Goal: Task Accomplishment & Management: Use online tool/utility

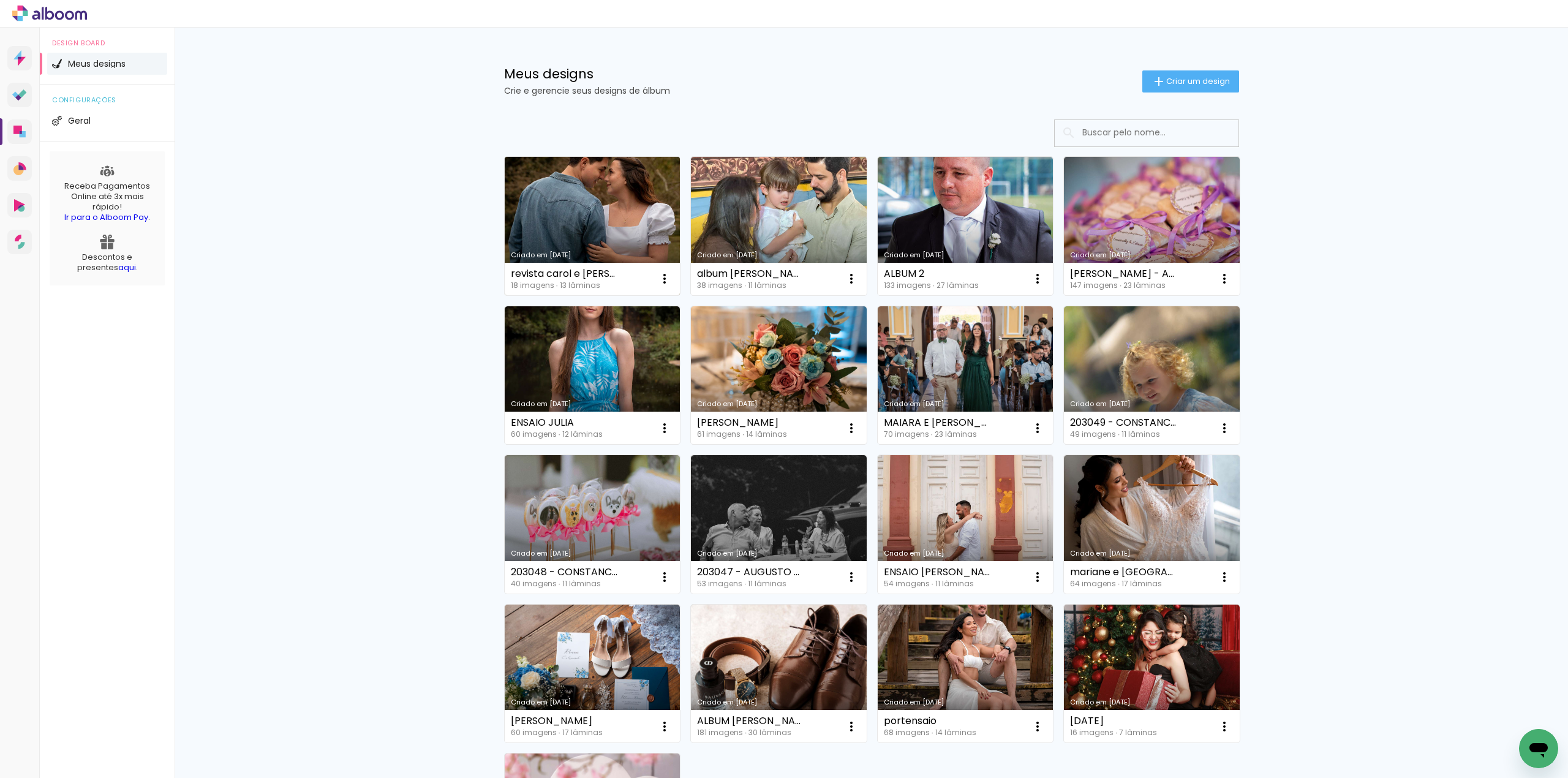
click at [608, 210] on link "Criado em [DATE]" at bounding box center [592, 226] width 176 height 138
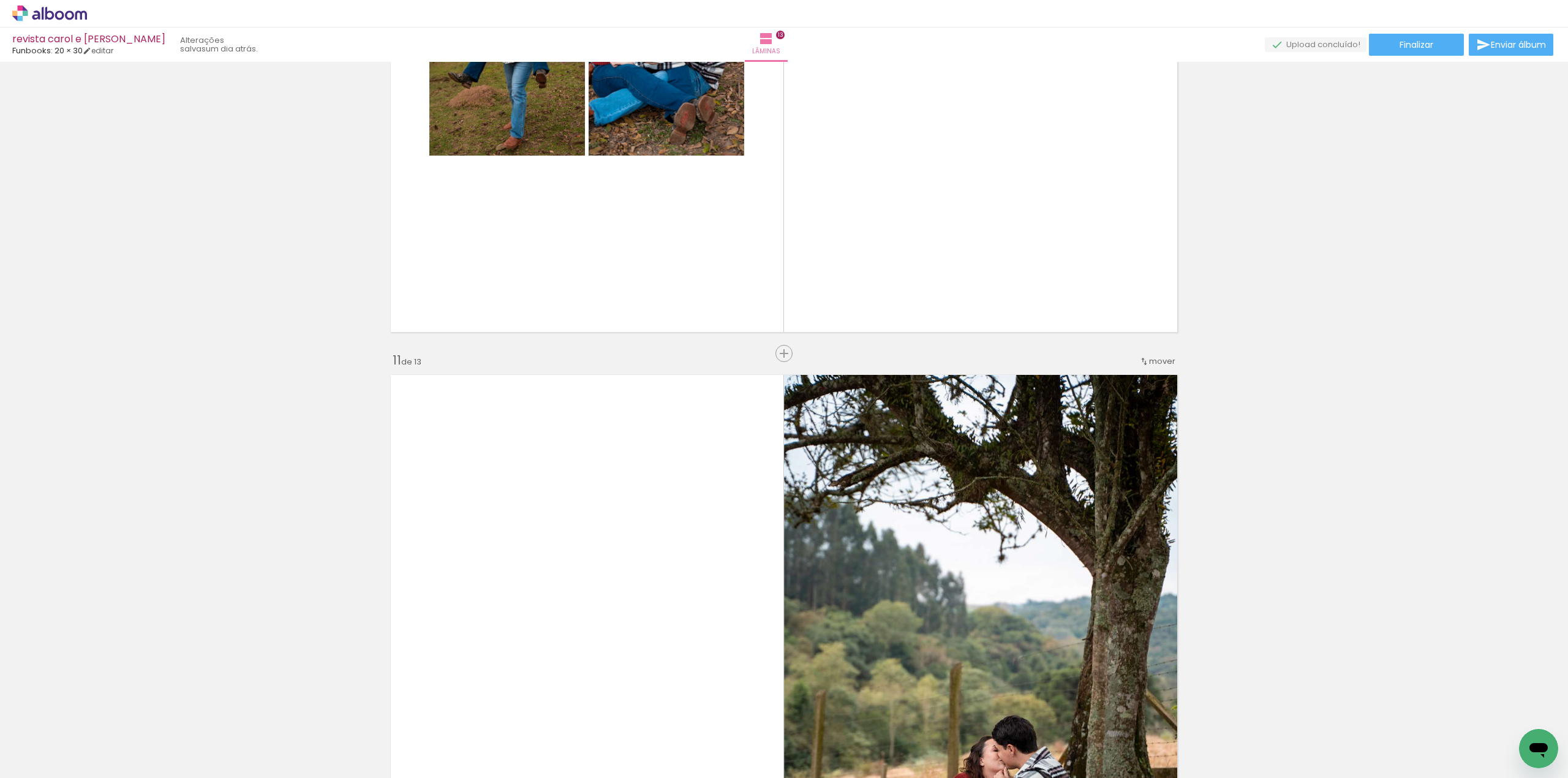
scroll to position [6036, 0]
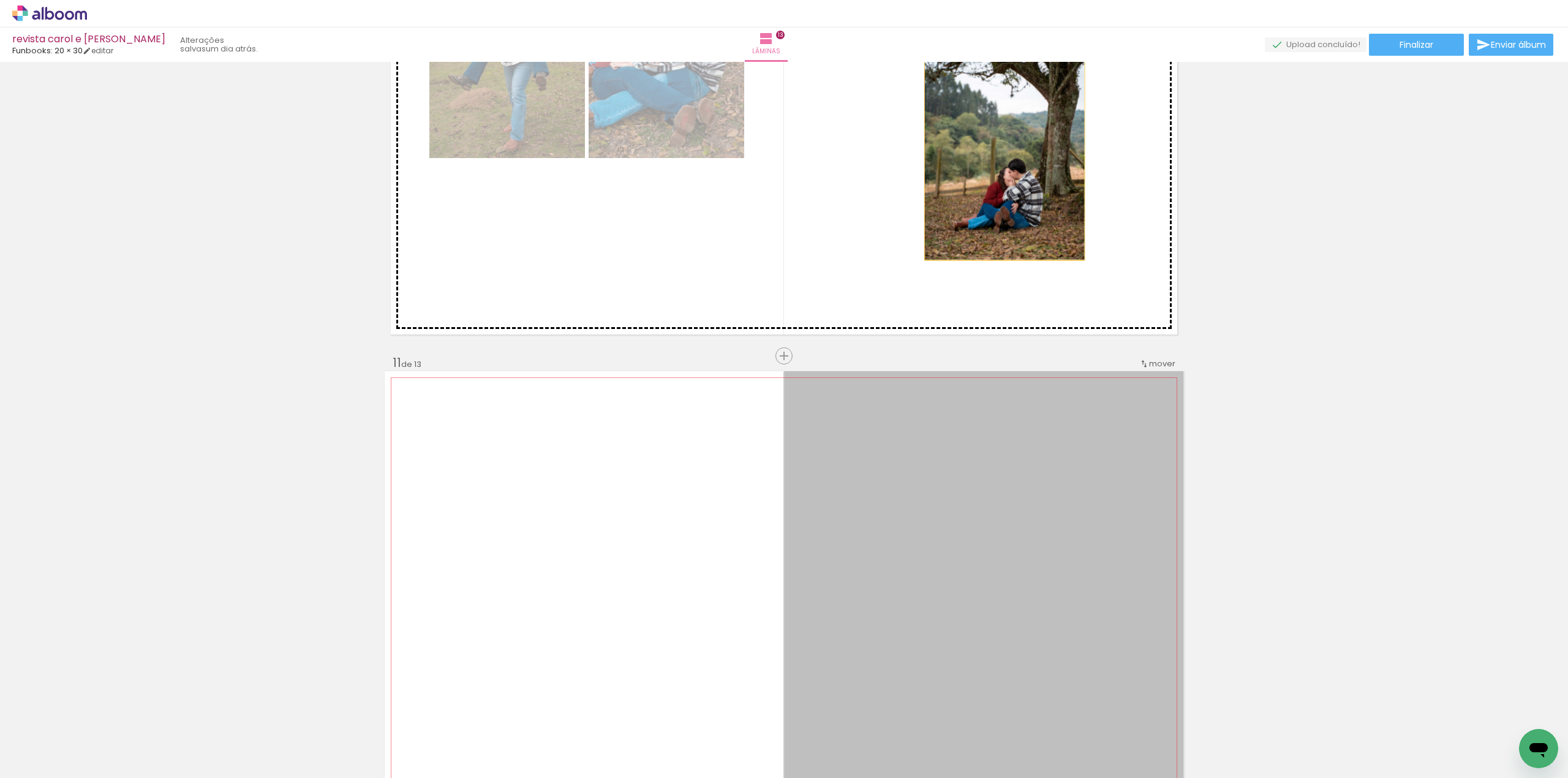
drag, startPoint x: 1012, startPoint y: 489, endPoint x: 998, endPoint y: 140, distance: 349.3
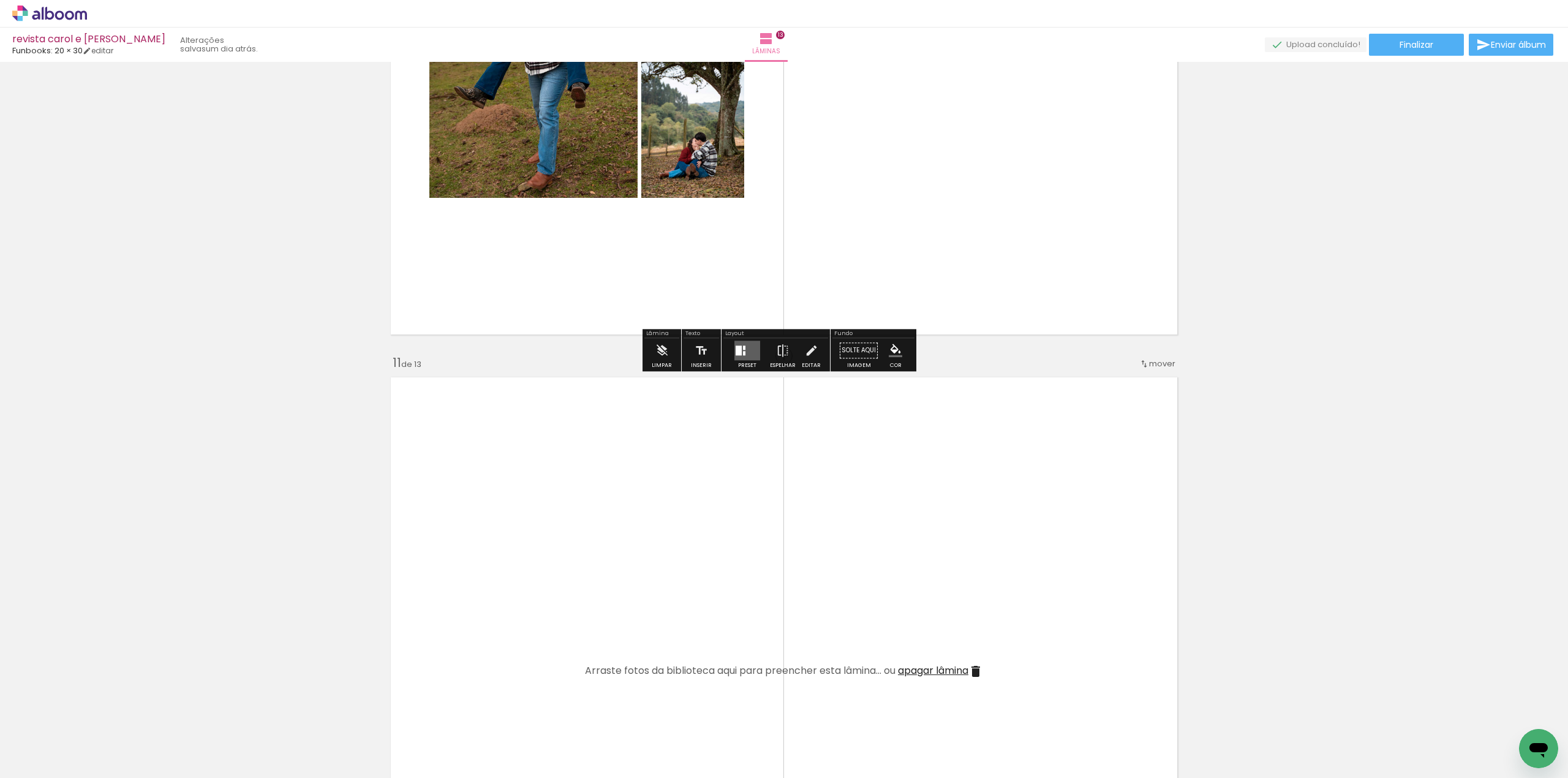
click at [743, 351] on div at bounding box center [744, 353] width 2 height 5
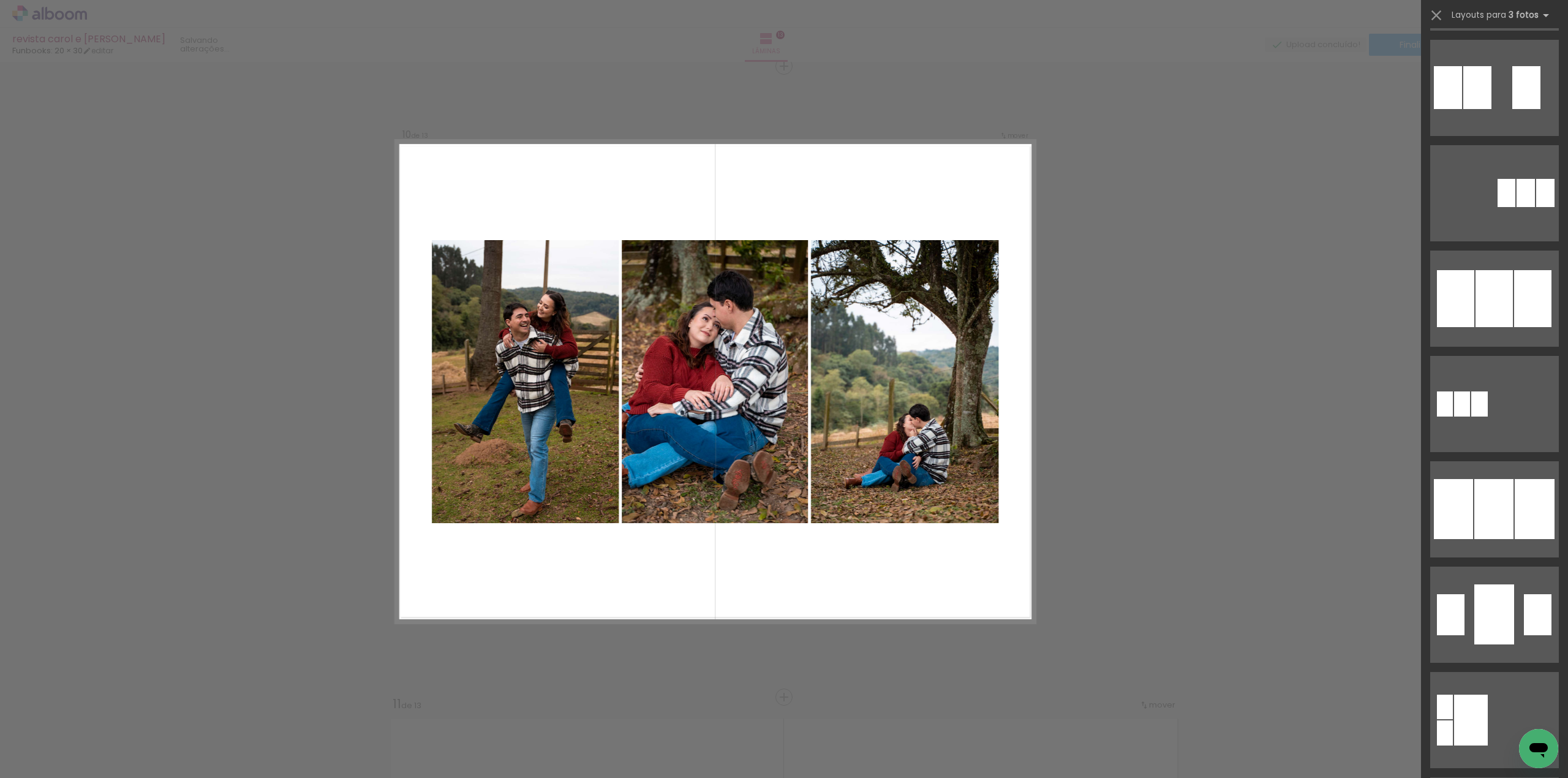
scroll to position [245, 0]
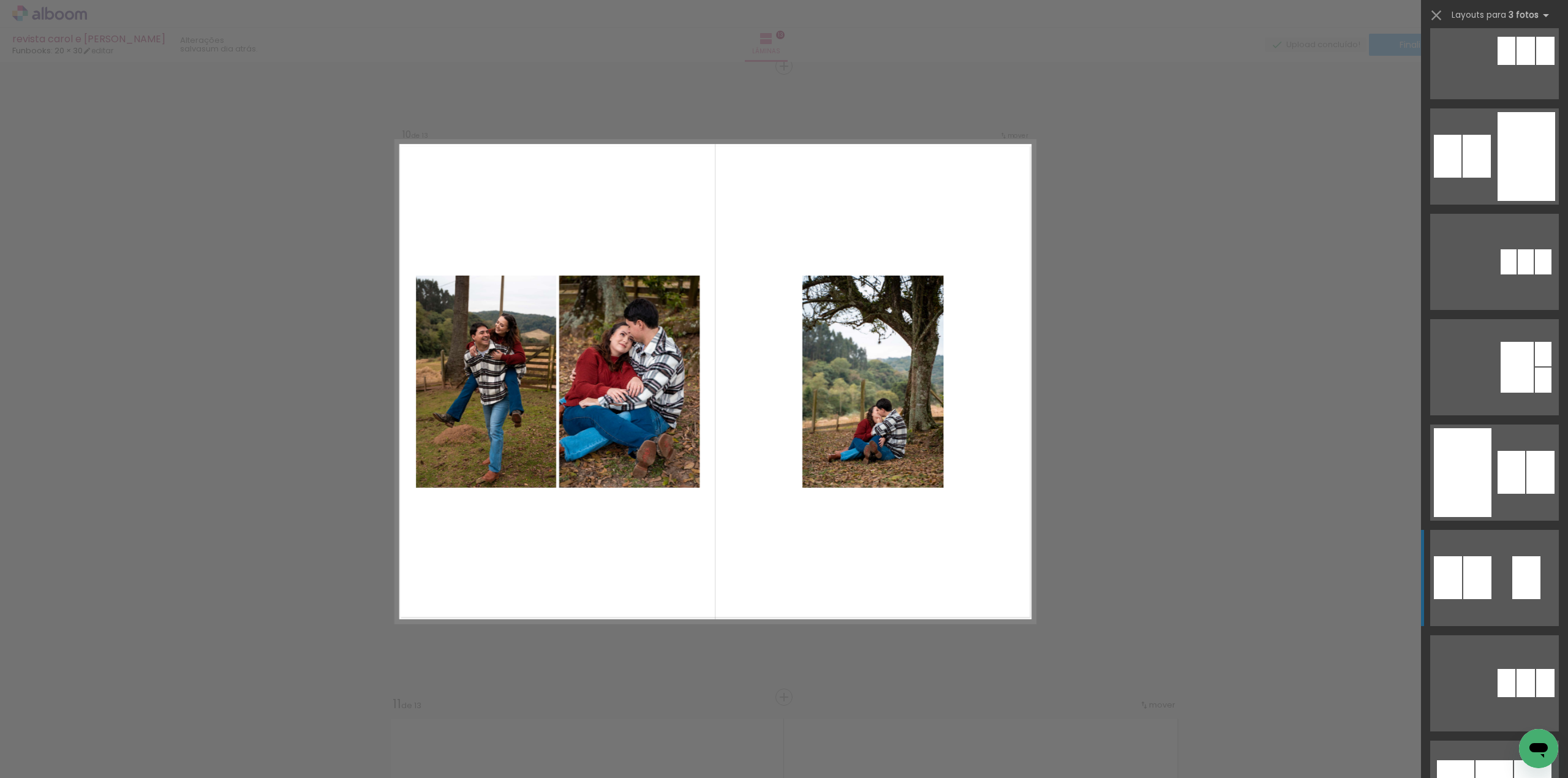
click at [1512, 568] on div at bounding box center [1526, 577] width 28 height 43
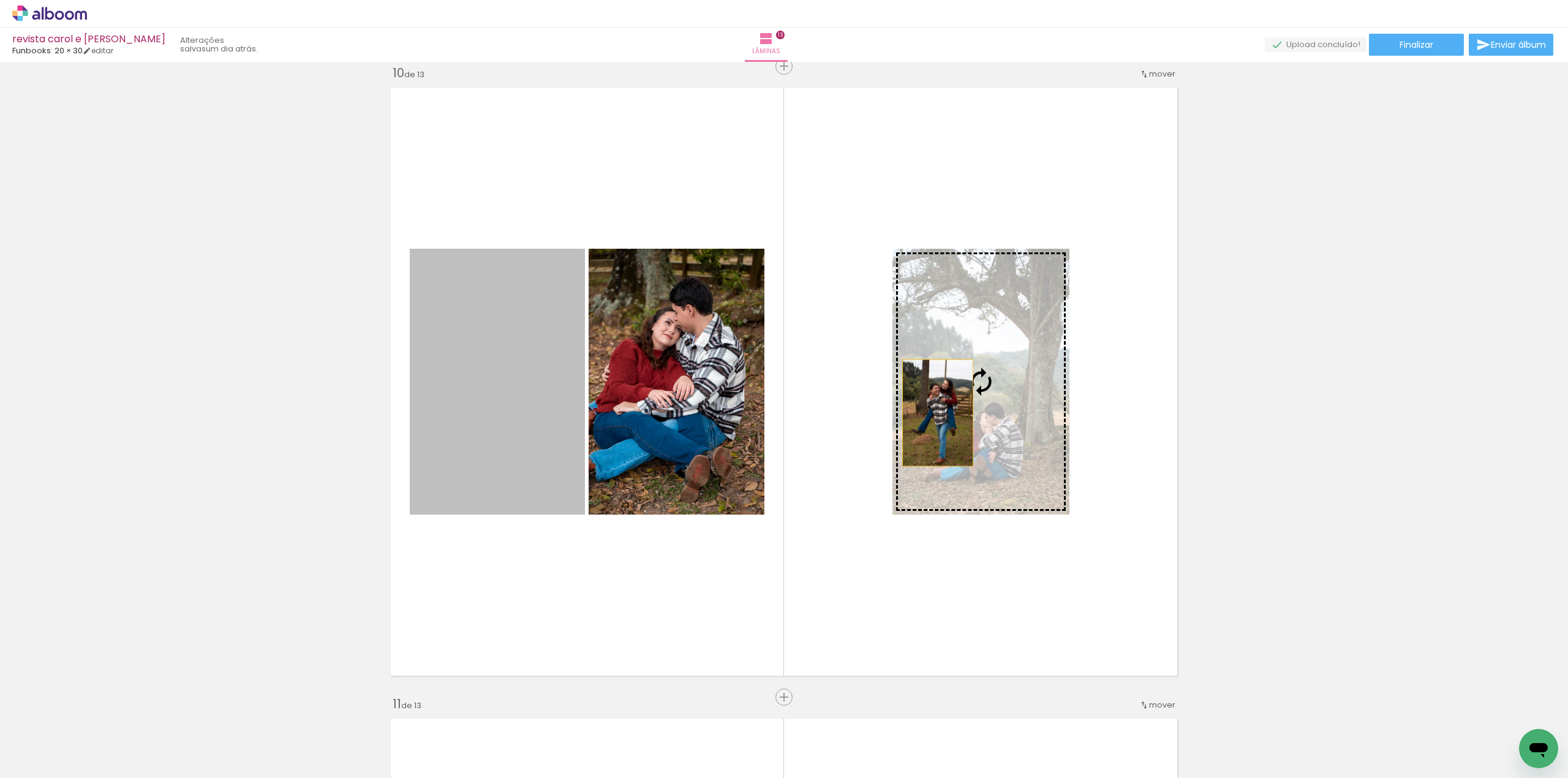
drag, startPoint x: 517, startPoint y: 417, endPoint x: 971, endPoint y: 427, distance: 454.1
click at [0, 0] on slot at bounding box center [0, 0] width 0 height 0
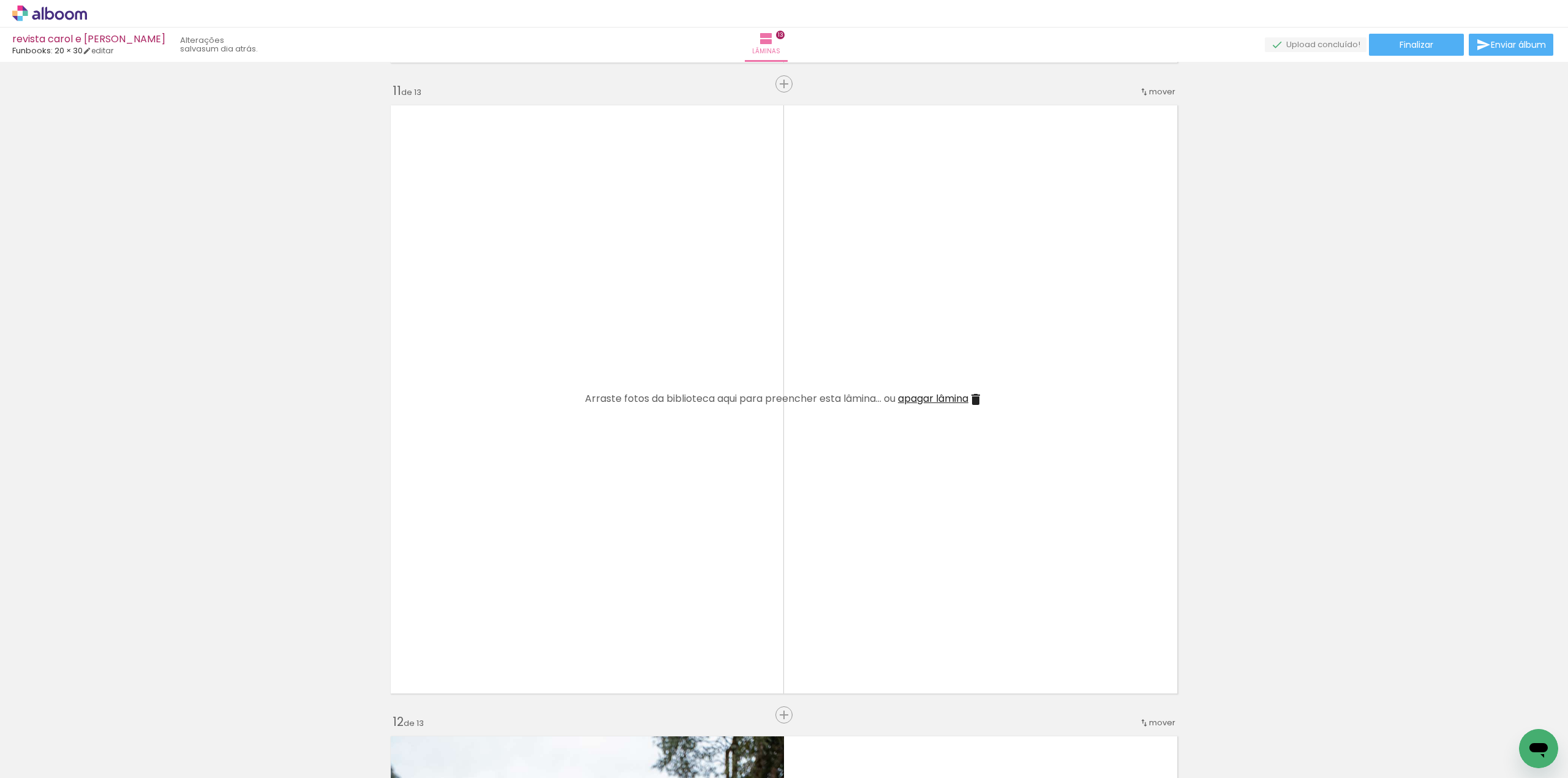
scroll to position [6348, 0]
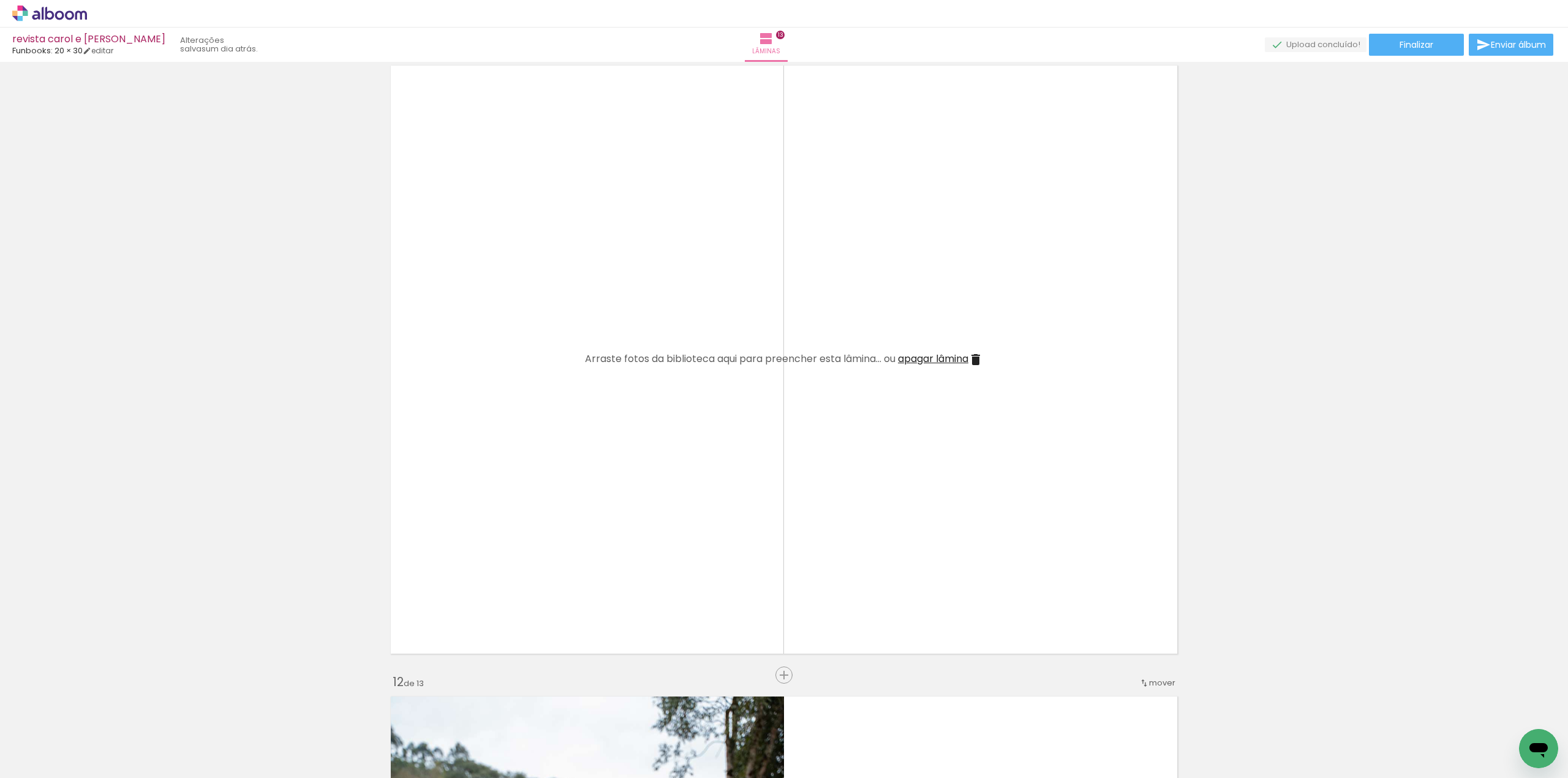
click at [973, 354] on iron-icon at bounding box center [975, 359] width 15 height 15
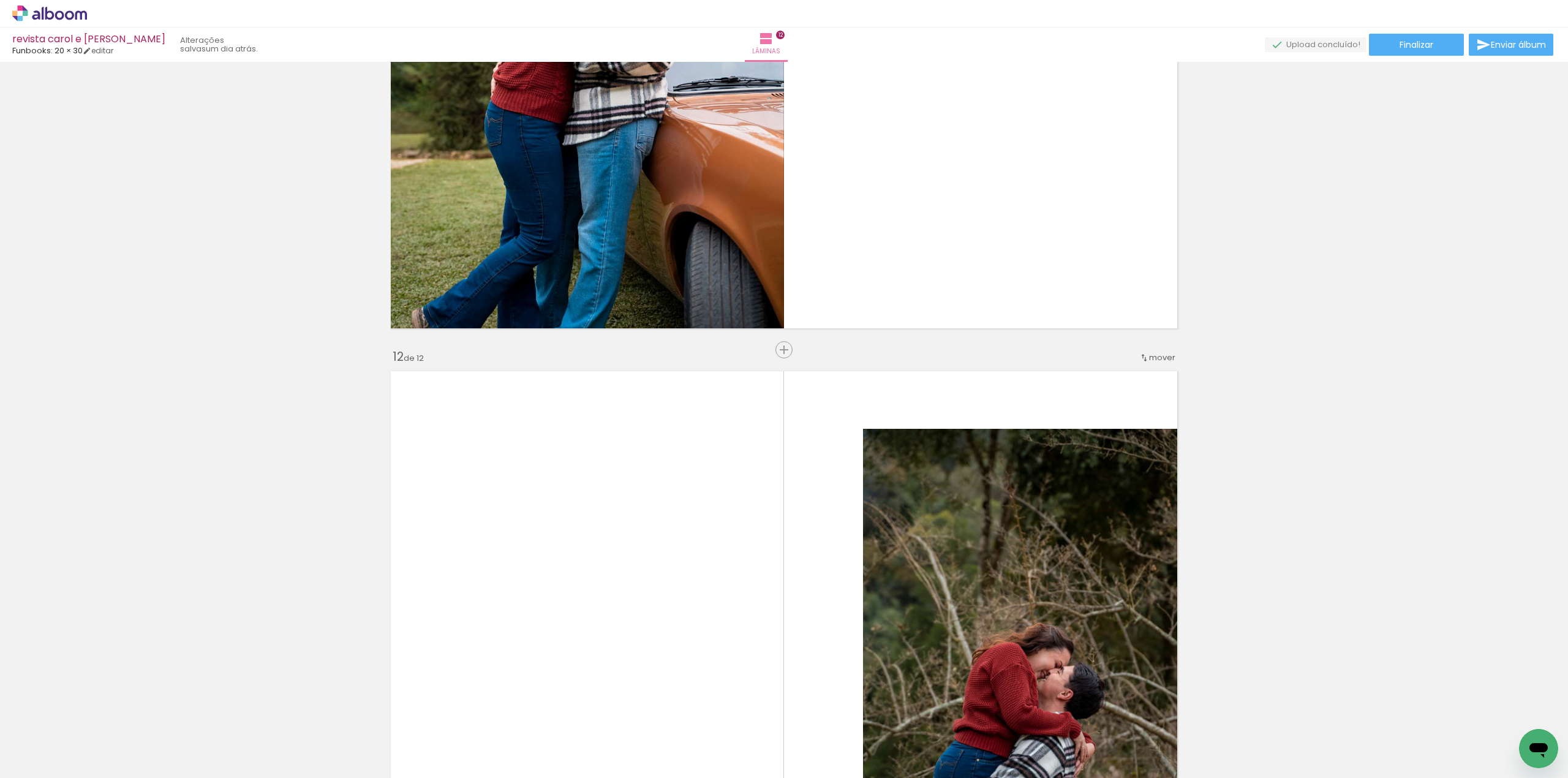
scroll to position [6631, 0]
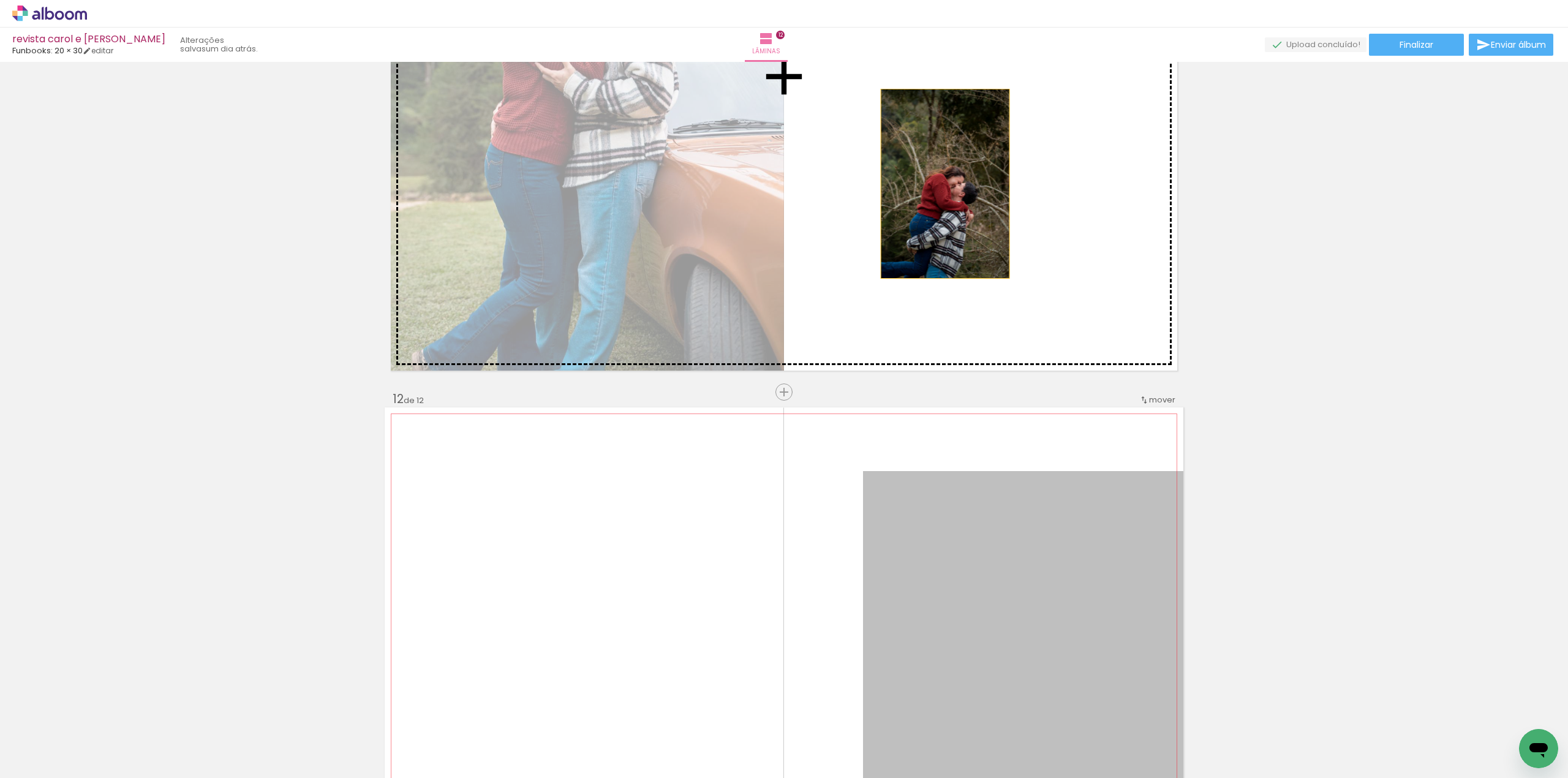
drag, startPoint x: 978, startPoint y: 582, endPoint x: 939, endPoint y: 184, distance: 399.9
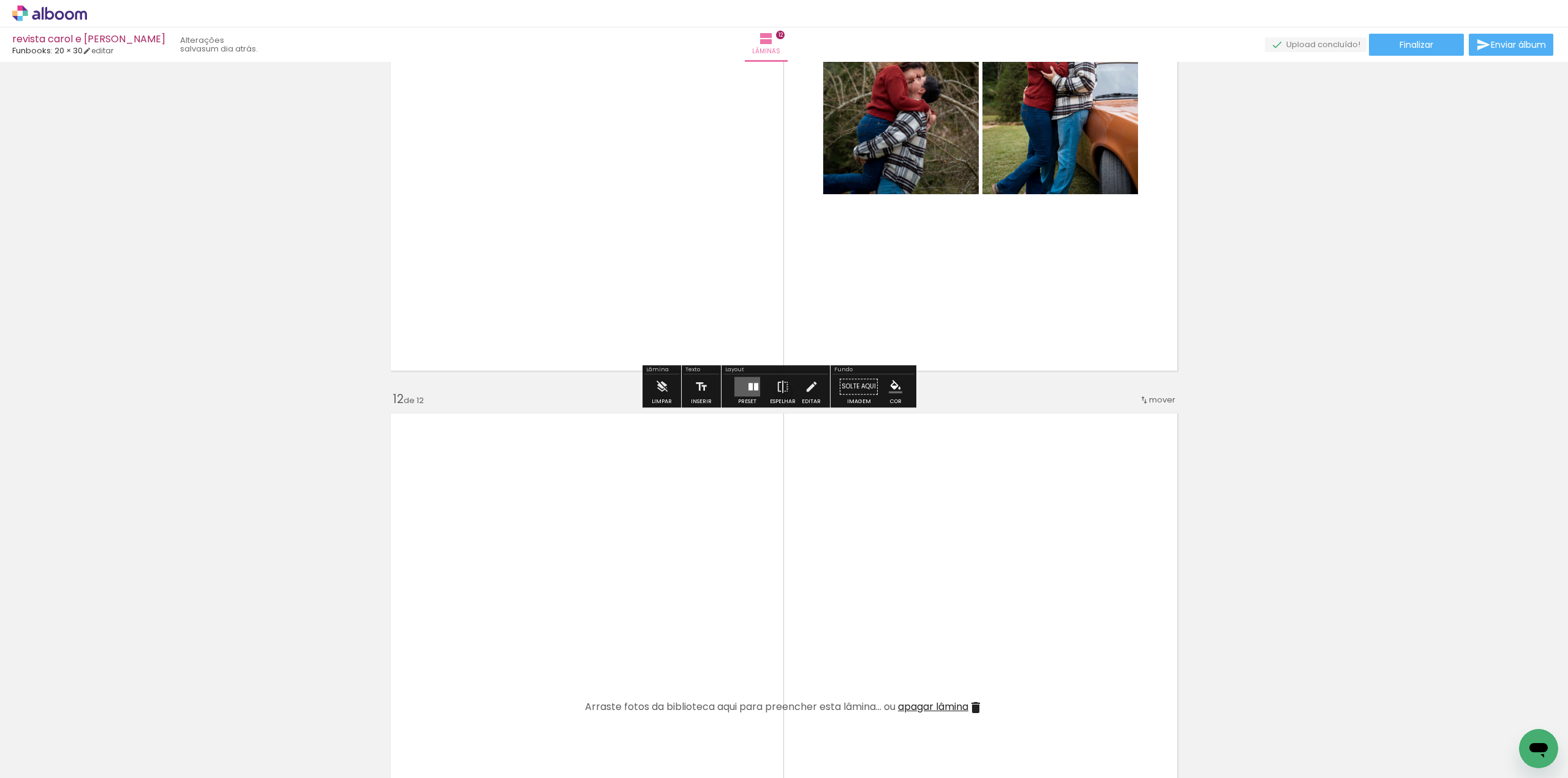
click at [748, 391] on div at bounding box center [751, 387] width 5 height 8
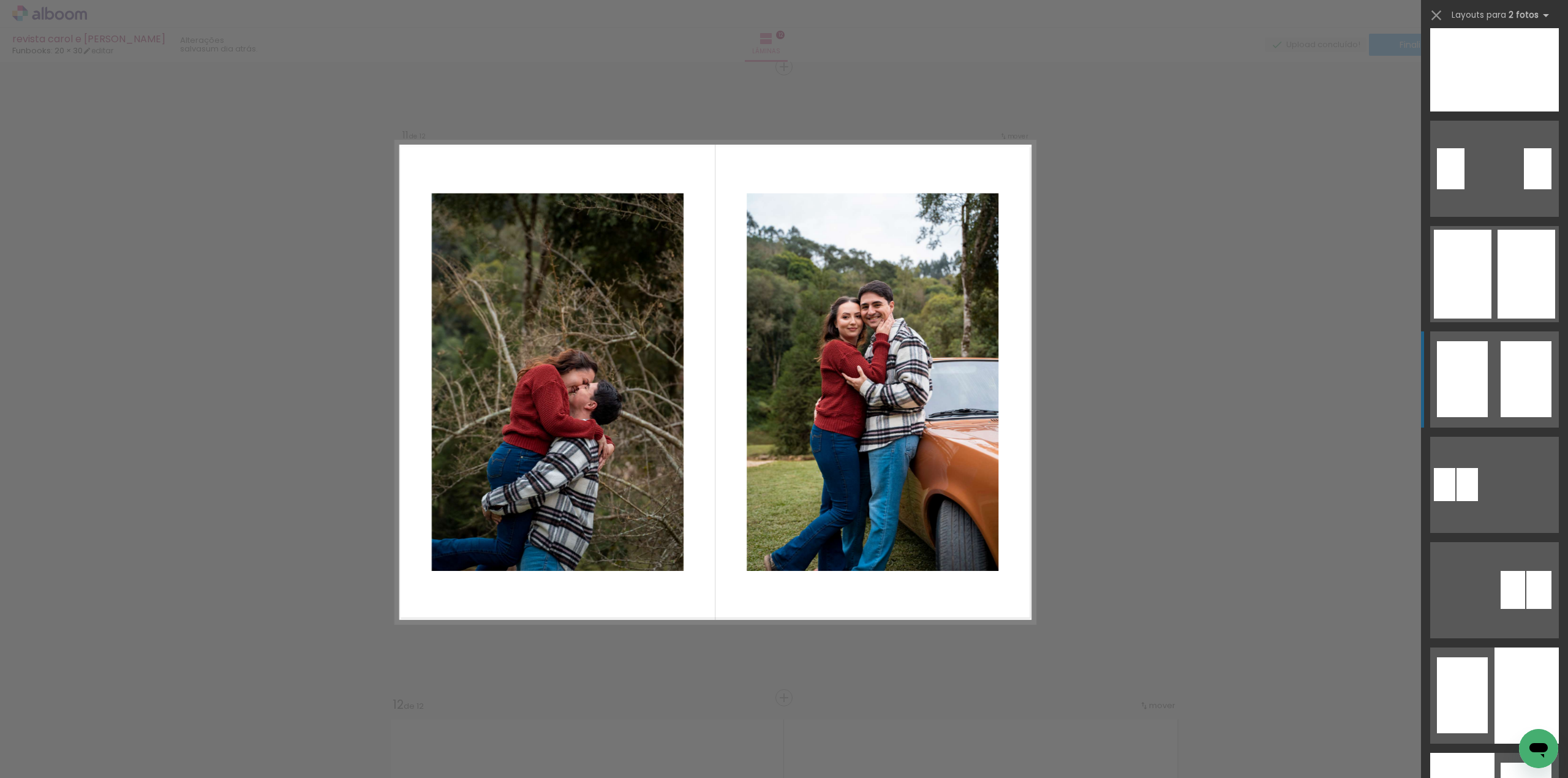
scroll to position [245, 0]
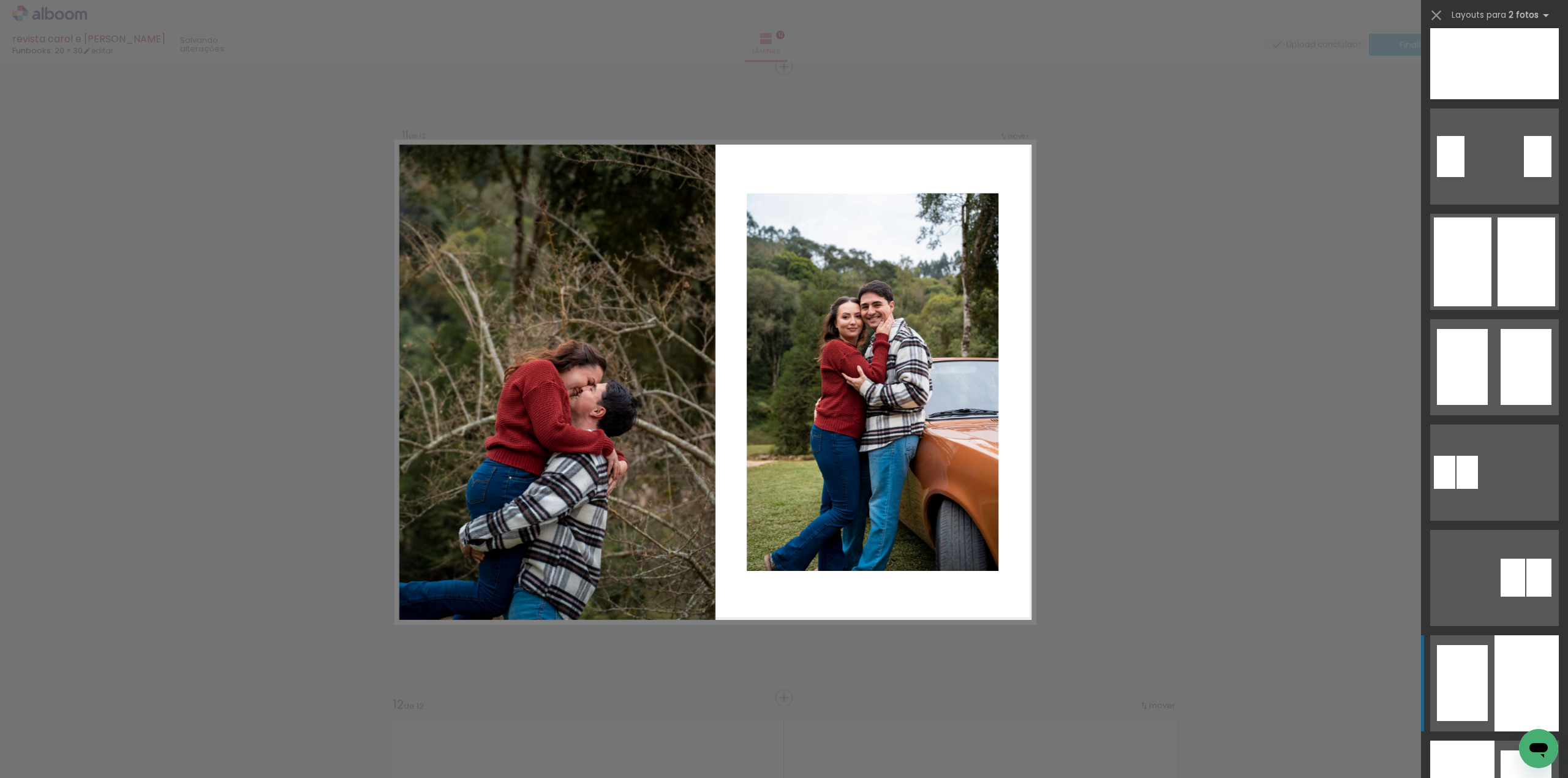
click at [1529, 671] on div at bounding box center [1526, 683] width 64 height 96
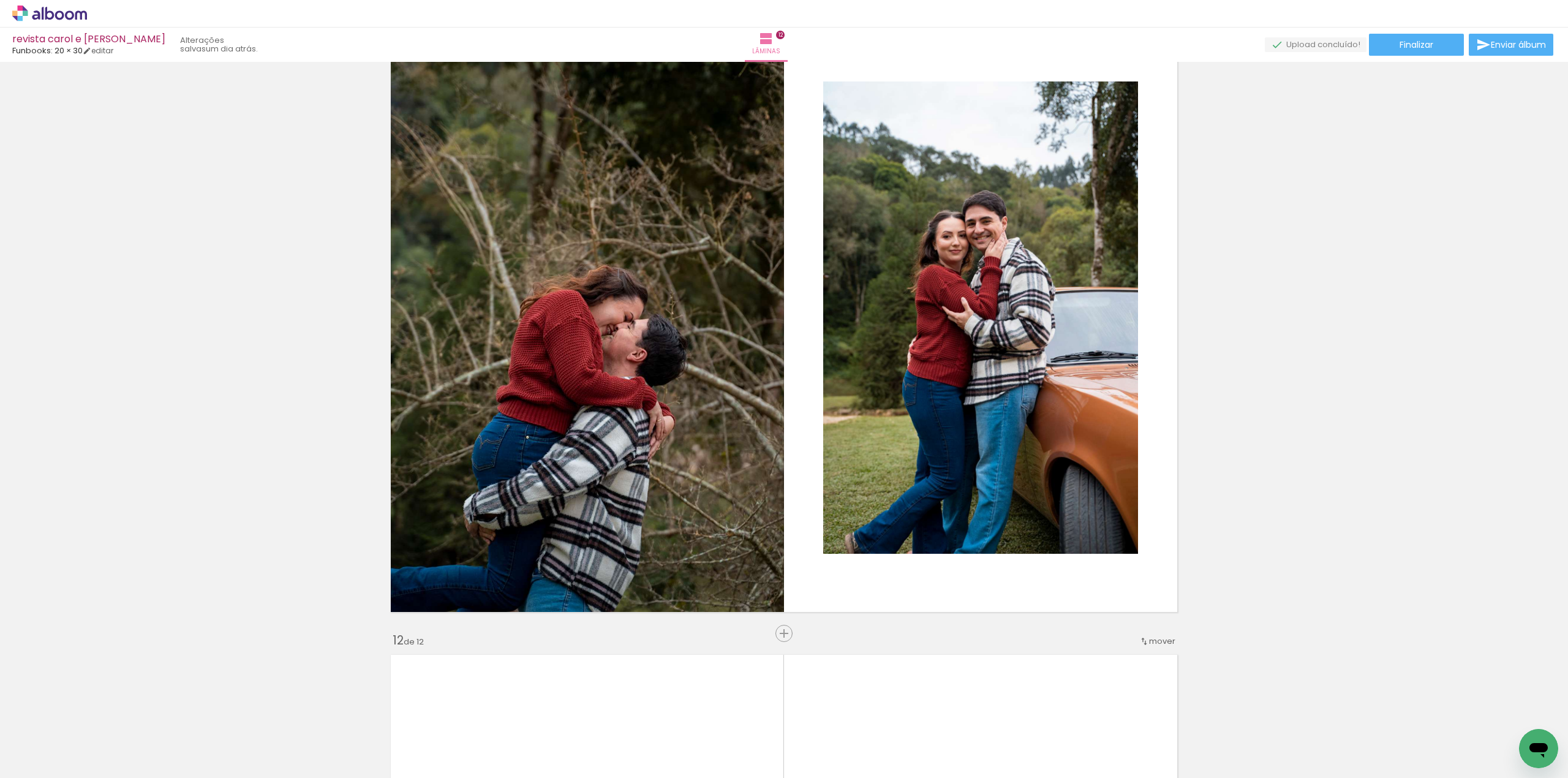
scroll to position [6488, 0]
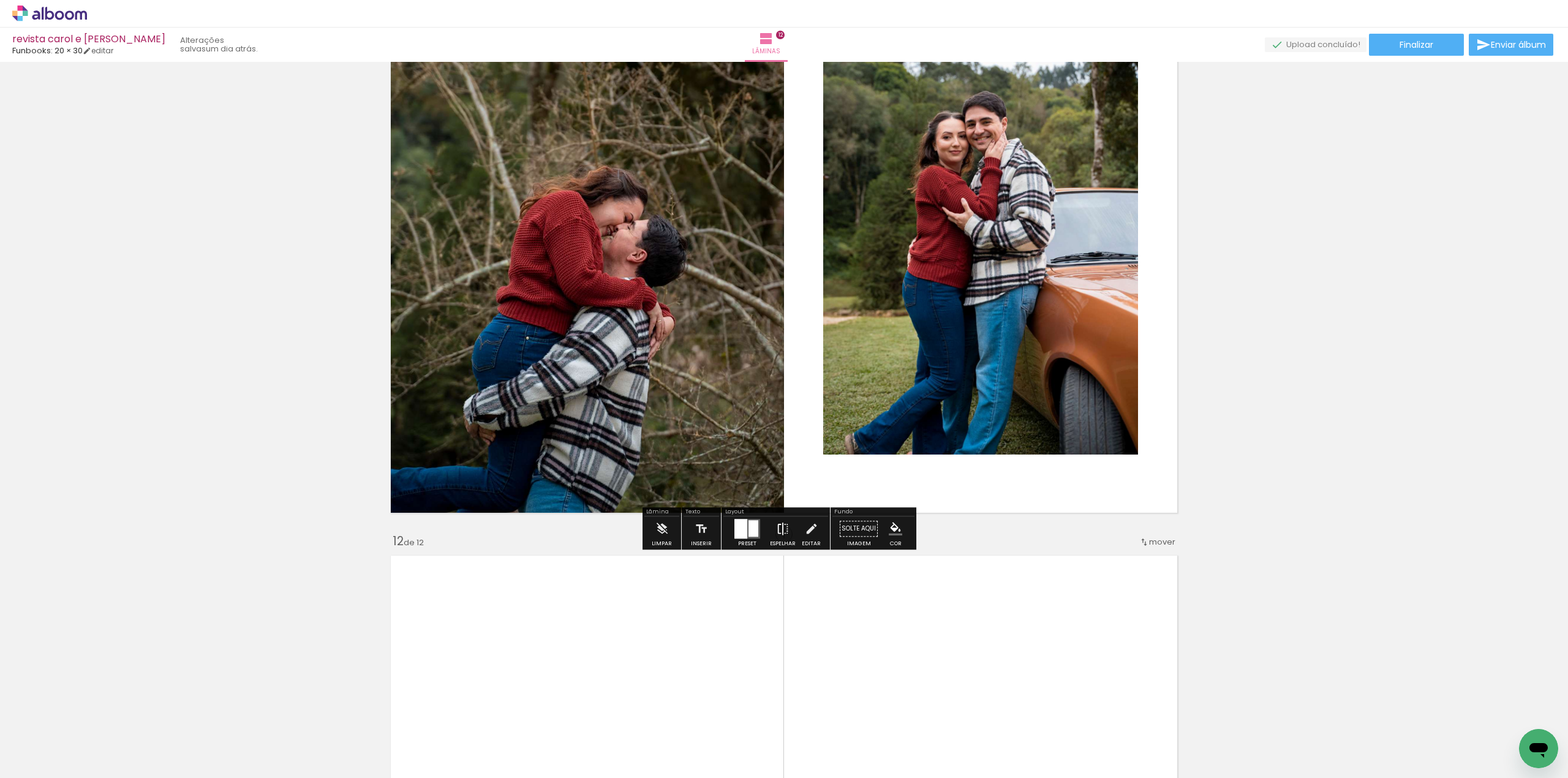
click at [776, 532] on iron-icon at bounding box center [782, 529] width 13 height 25
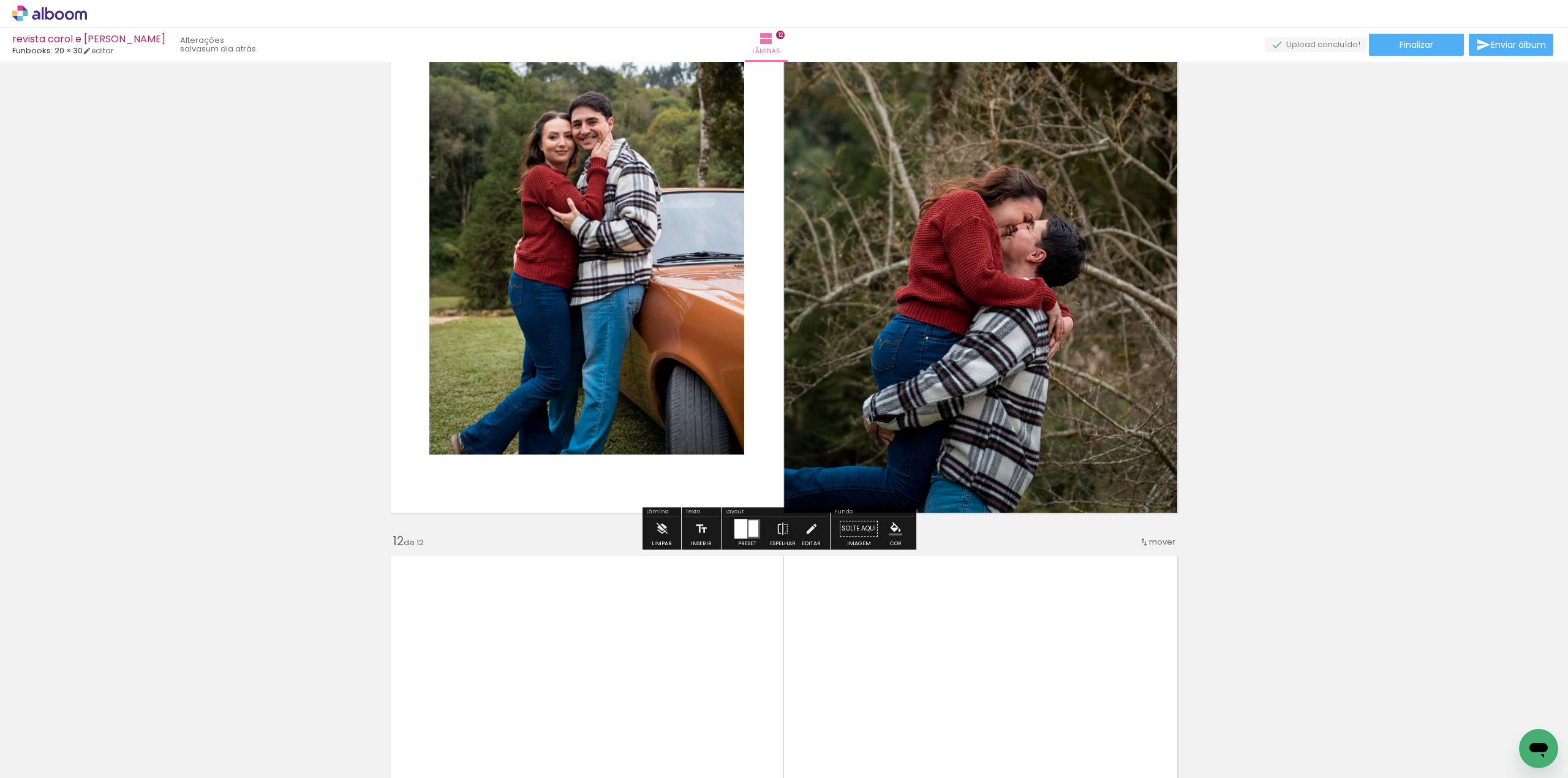
click at [620, 311] on quentale-photo at bounding box center [586, 218] width 315 height 473
click at [816, 532] on paper-button "Editar" at bounding box center [811, 532] width 25 height 31
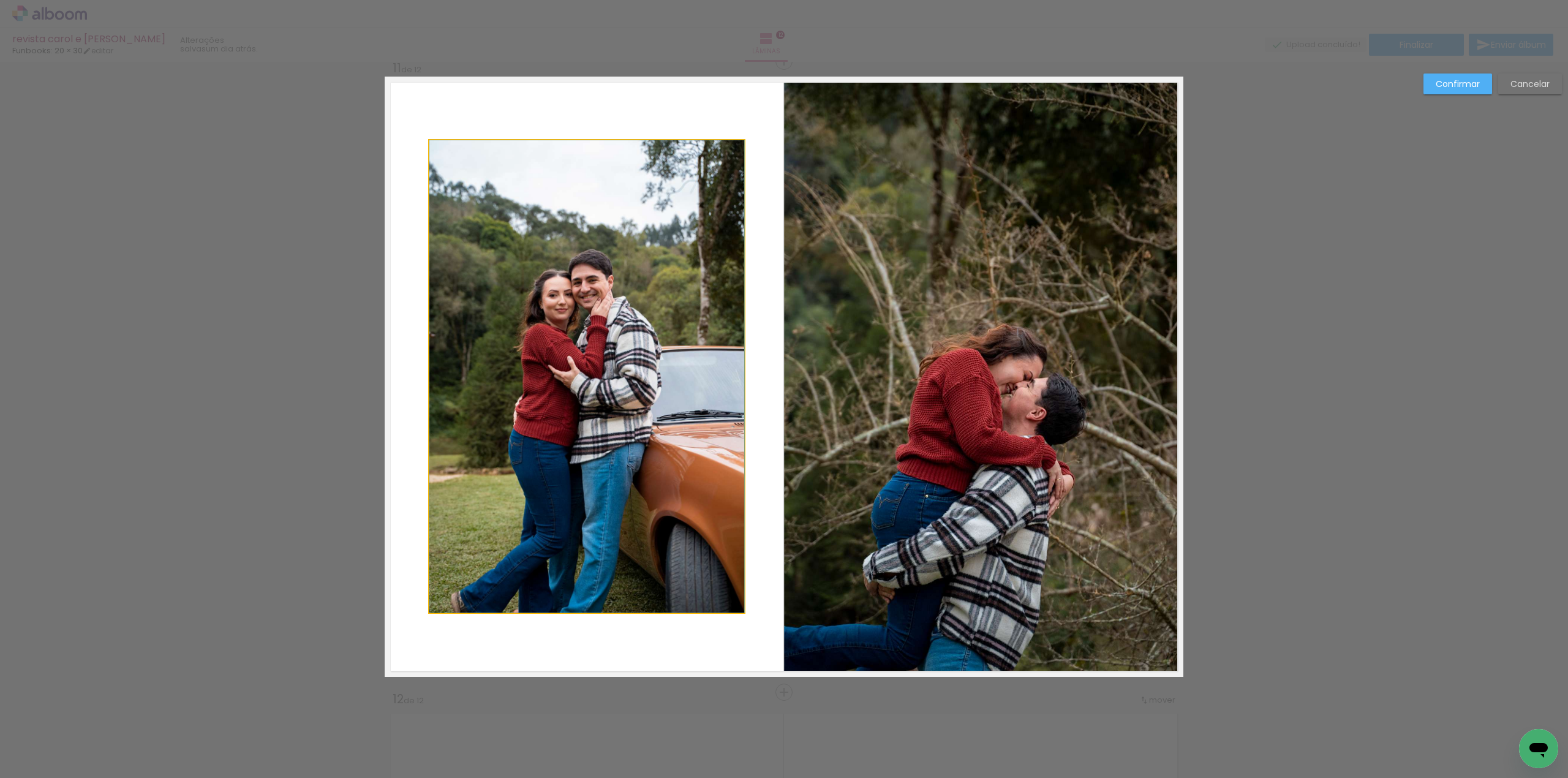
click at [679, 361] on quentale-photo at bounding box center [586, 376] width 315 height 473
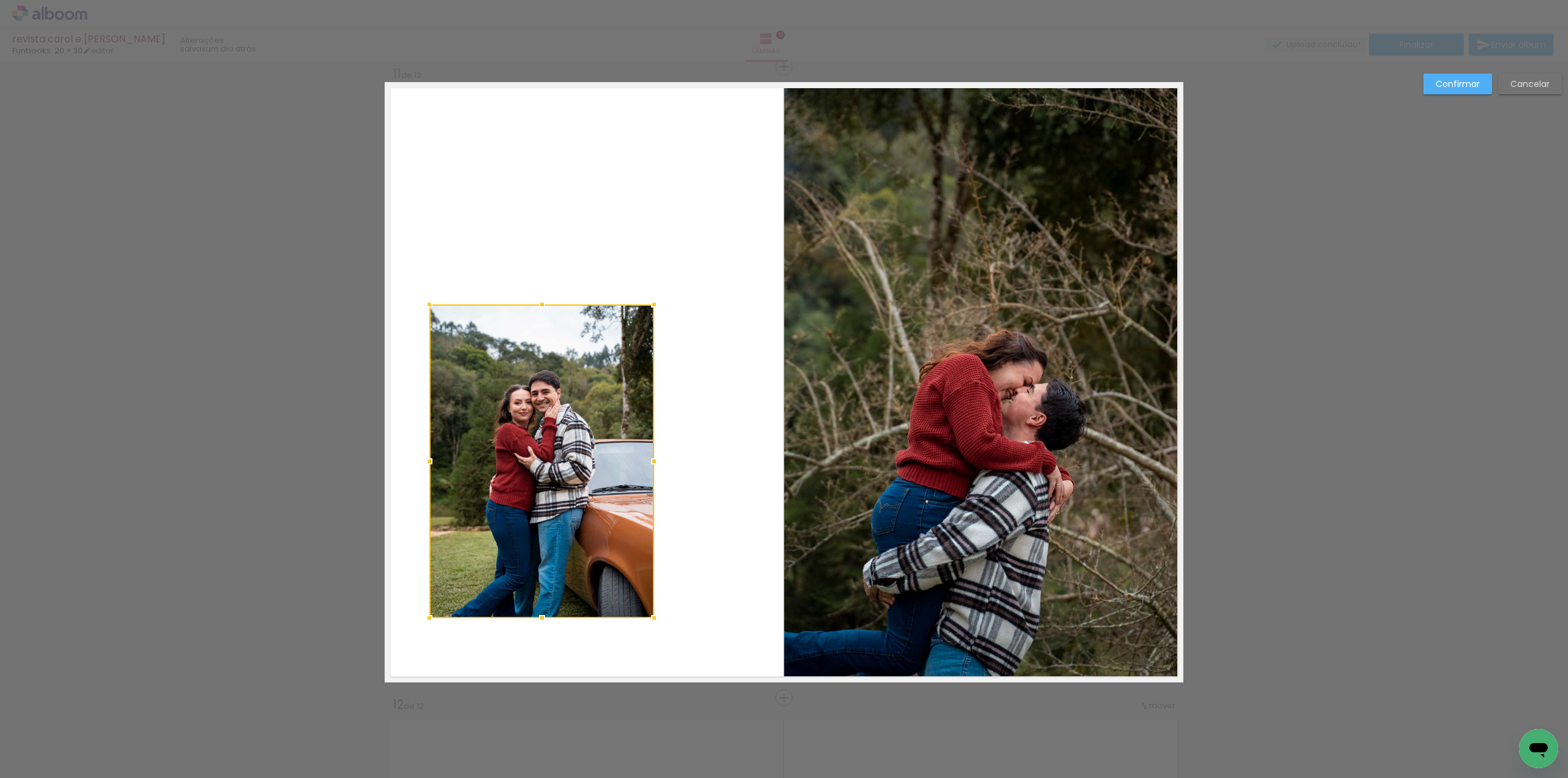
drag, startPoint x: 736, startPoint y: 147, endPoint x: 647, endPoint y: 305, distance: 181.3
click at [647, 305] on div at bounding box center [654, 305] width 25 height 25
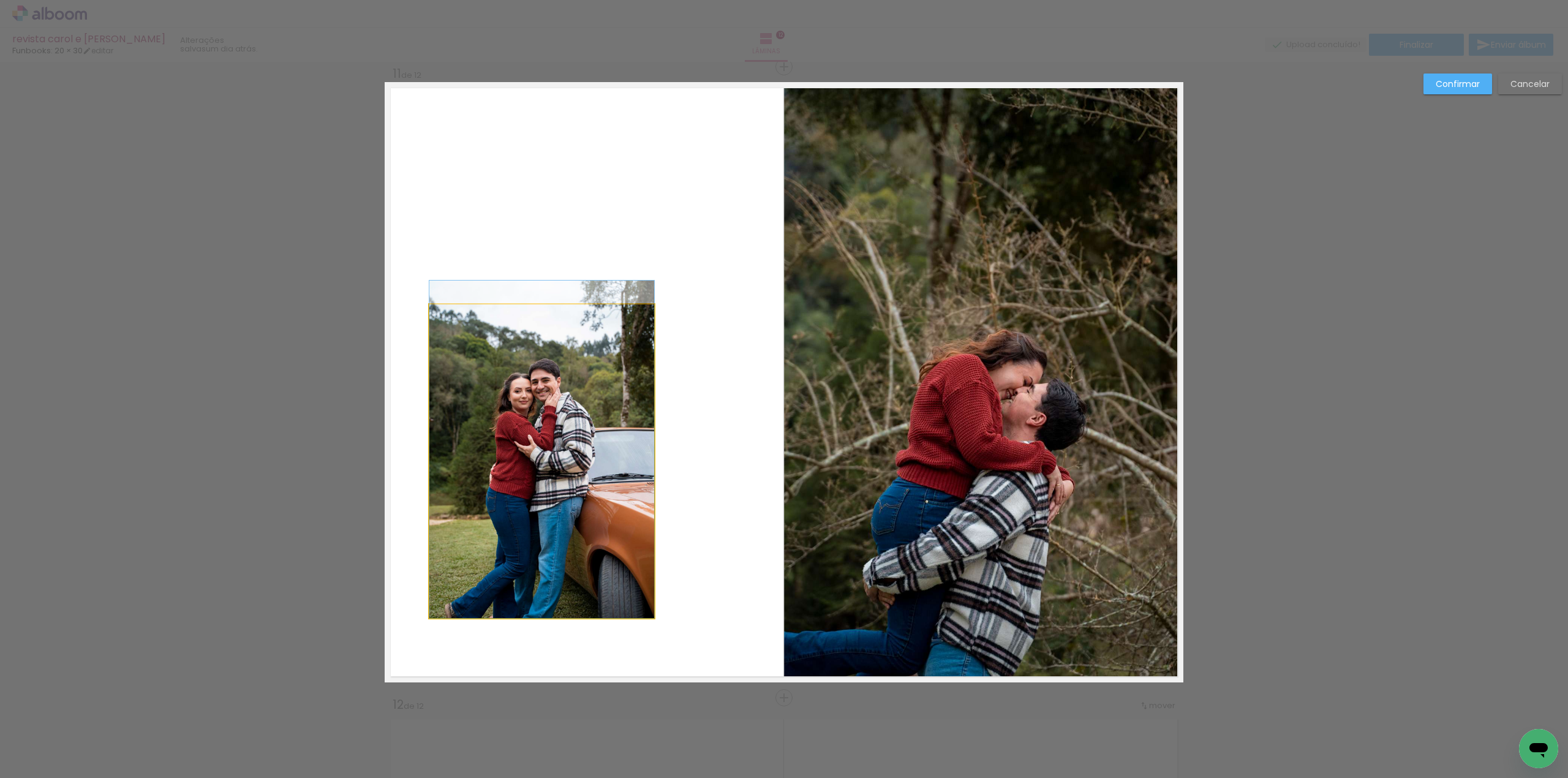
drag, startPoint x: 559, startPoint y: 493, endPoint x: 591, endPoint y: 455, distance: 49.7
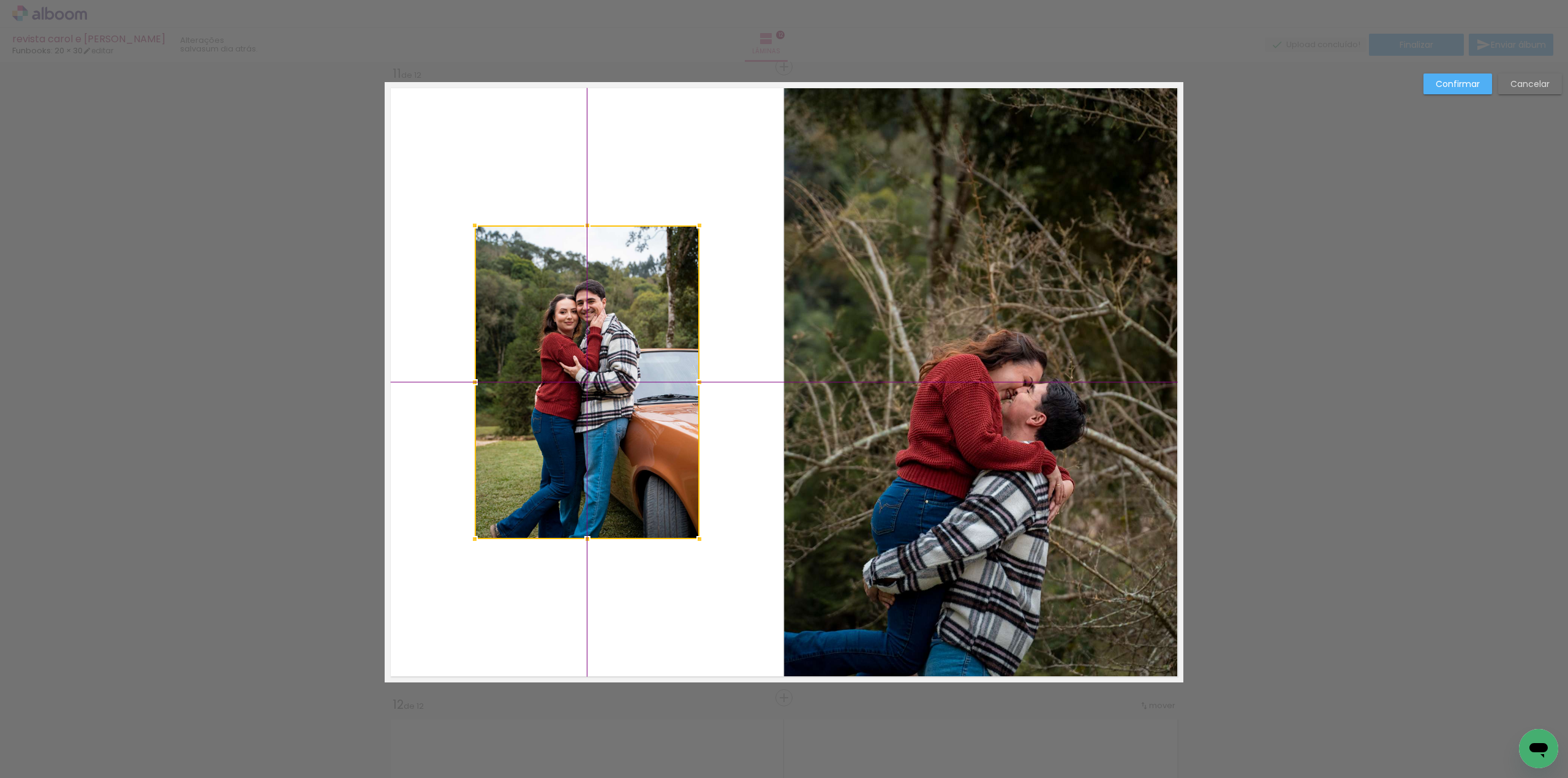
drag, startPoint x: 577, startPoint y: 452, endPoint x: 639, endPoint y: 400, distance: 80.9
click at [639, 400] on div at bounding box center [587, 383] width 225 height 314
click at [1454, 77] on paper-button "Confirmar" at bounding box center [1457, 84] width 69 height 21
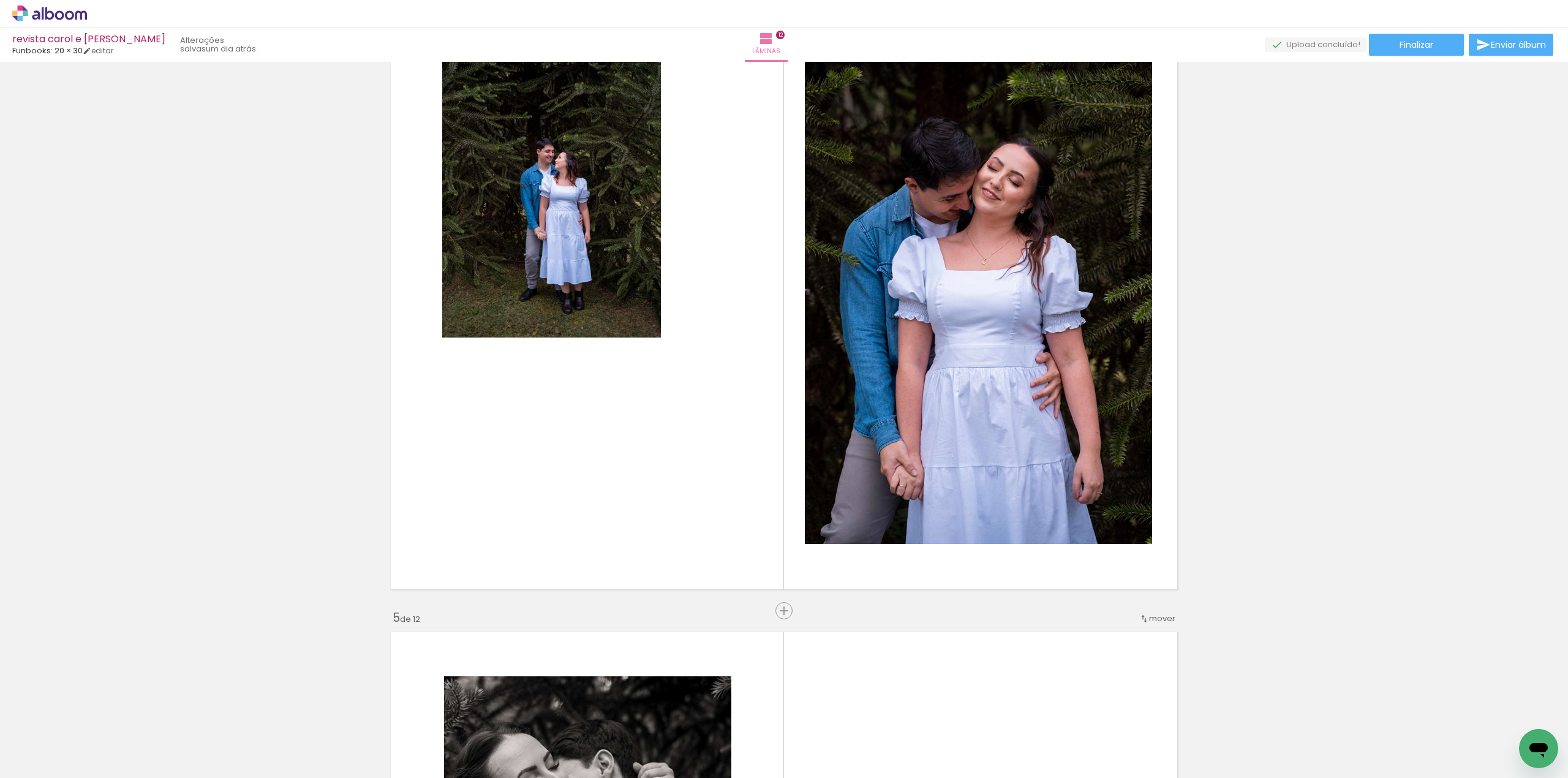
scroll to position [1996, 0]
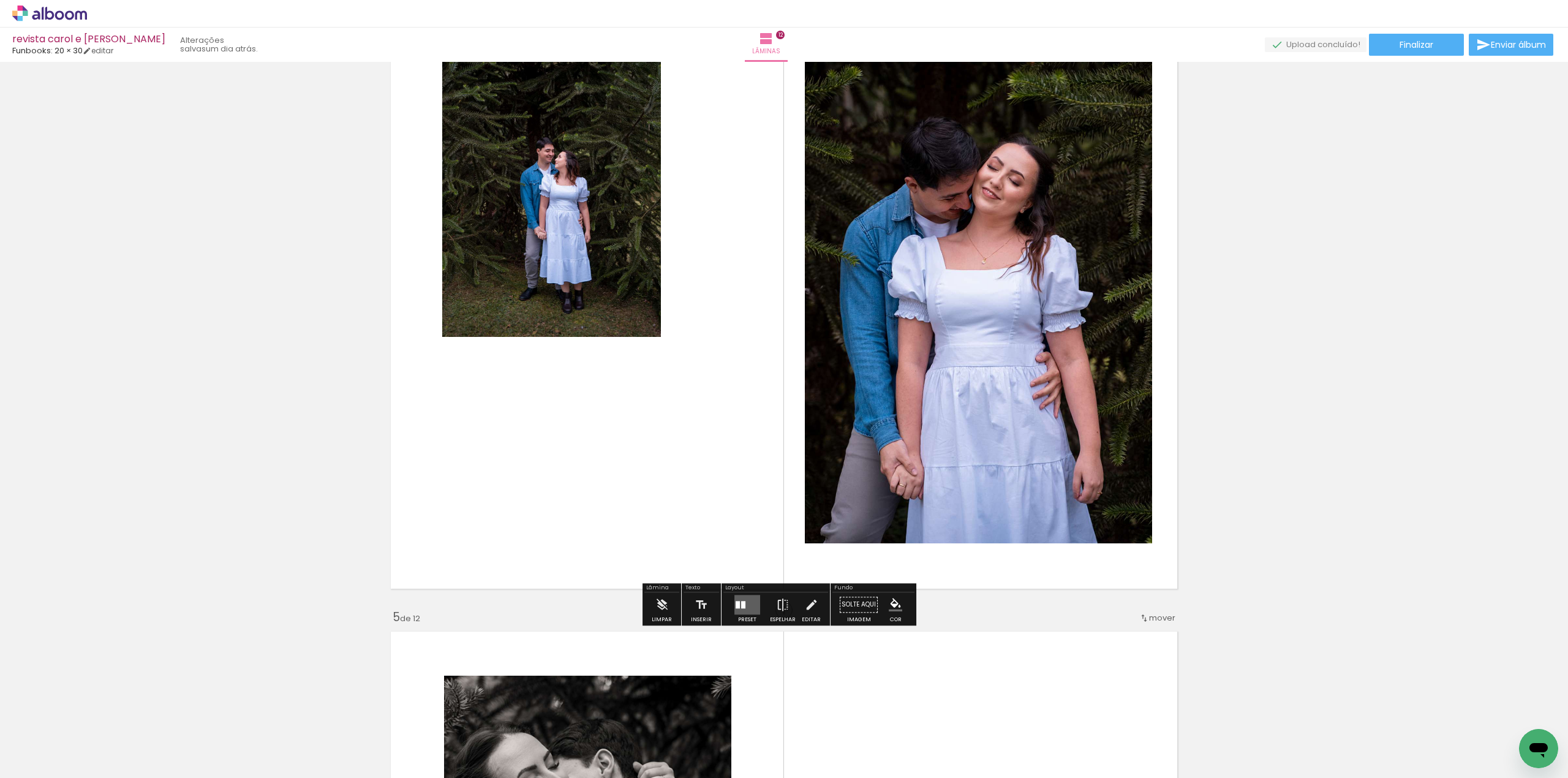
click at [581, 268] on quentale-photo at bounding box center [552, 183] width 220 height 307
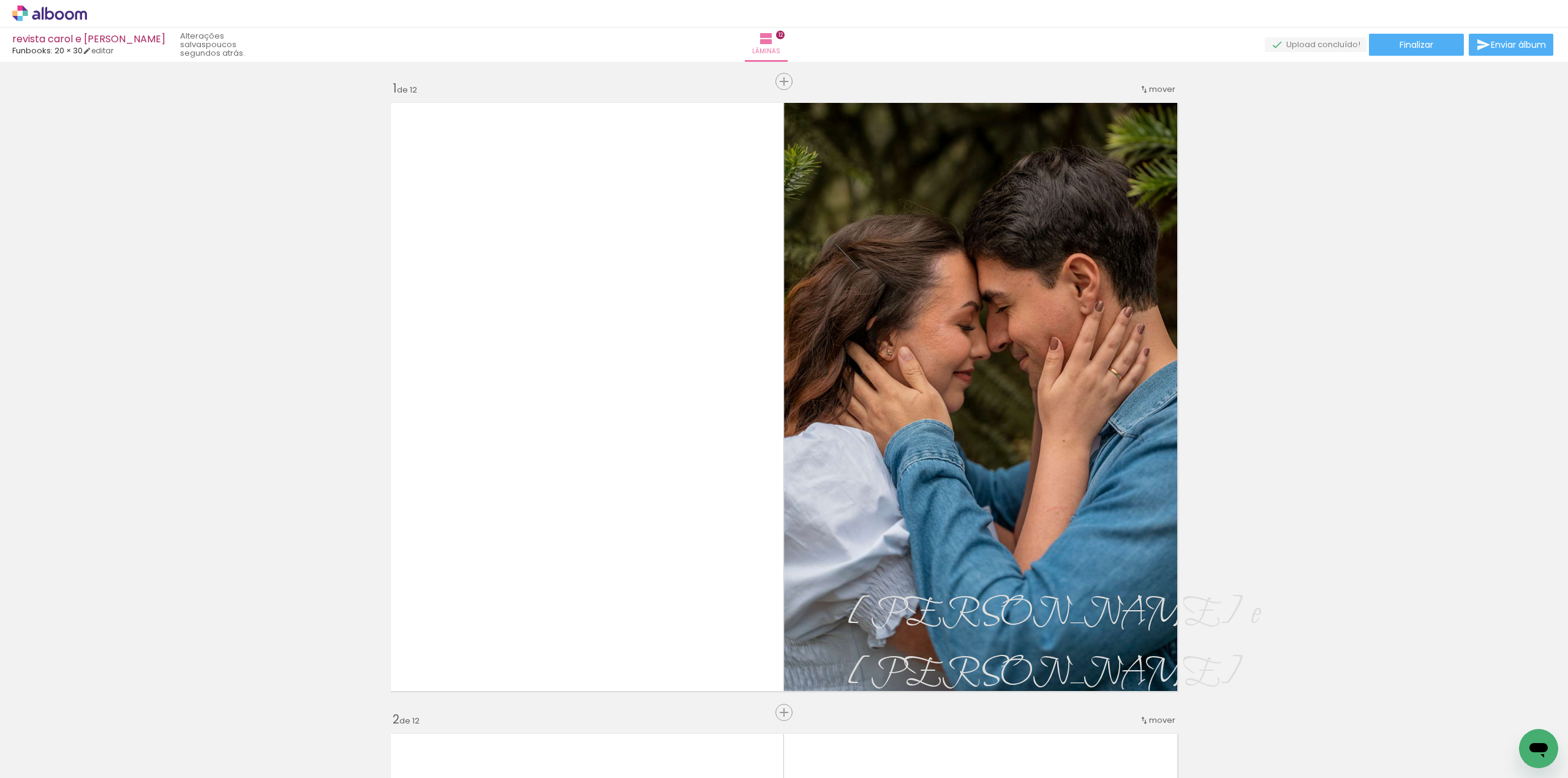
scroll to position [0, 0]
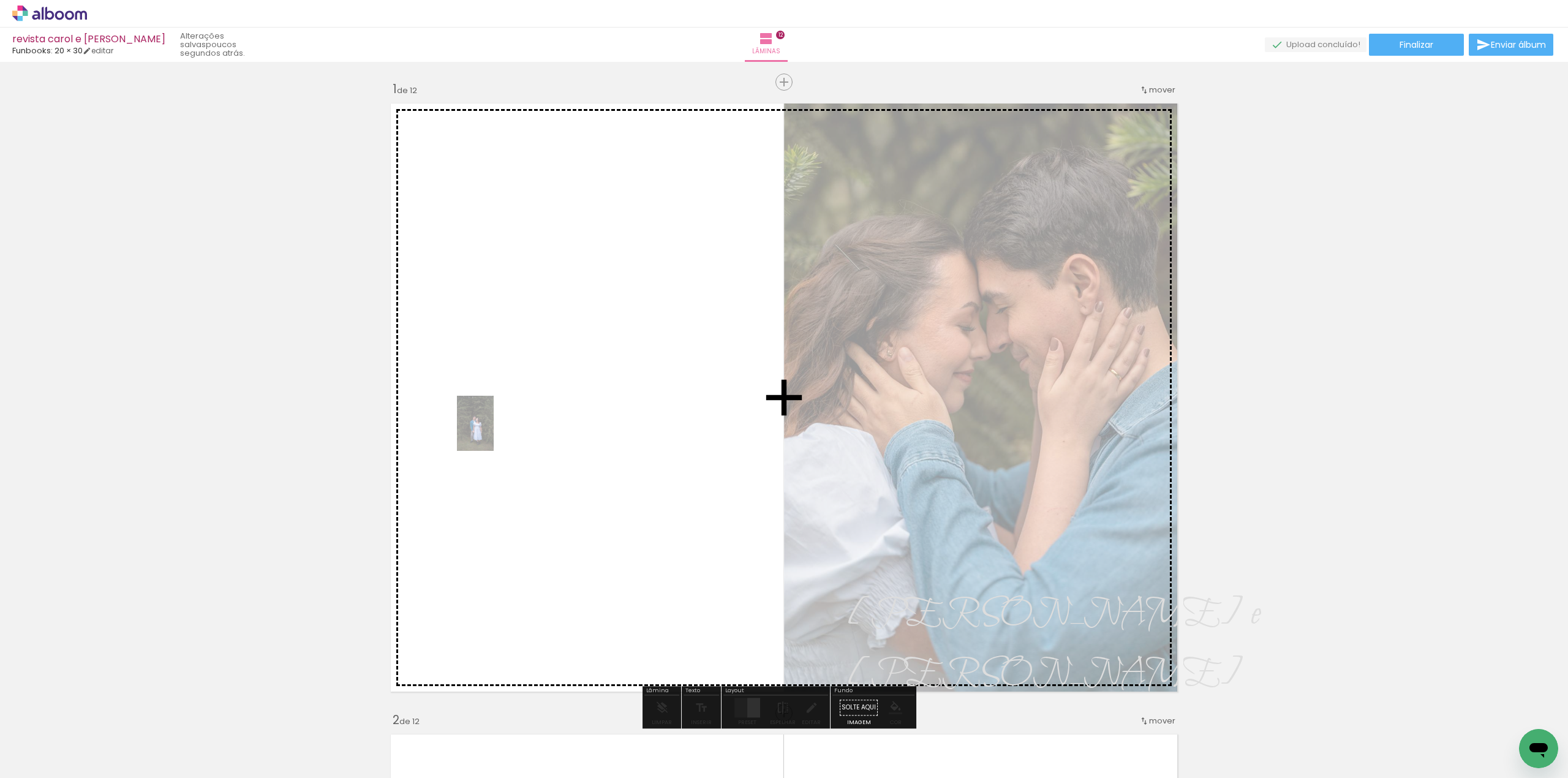
drag, startPoint x: 258, startPoint y: 742, endPoint x: 511, endPoint y: 420, distance: 409.5
click at [511, 420] on quentale-workspace at bounding box center [784, 389] width 1568 height 778
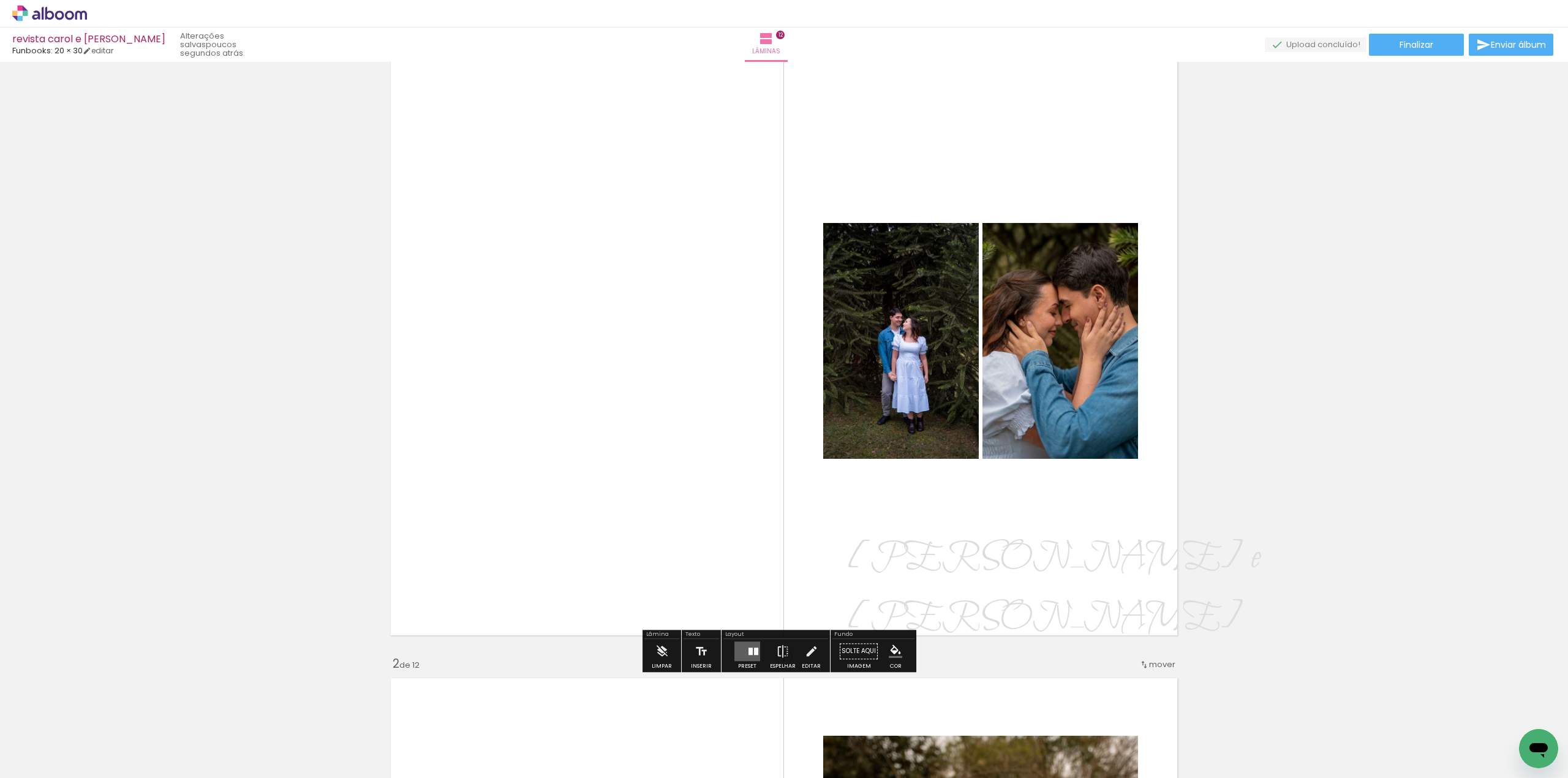
scroll to position [81, 0]
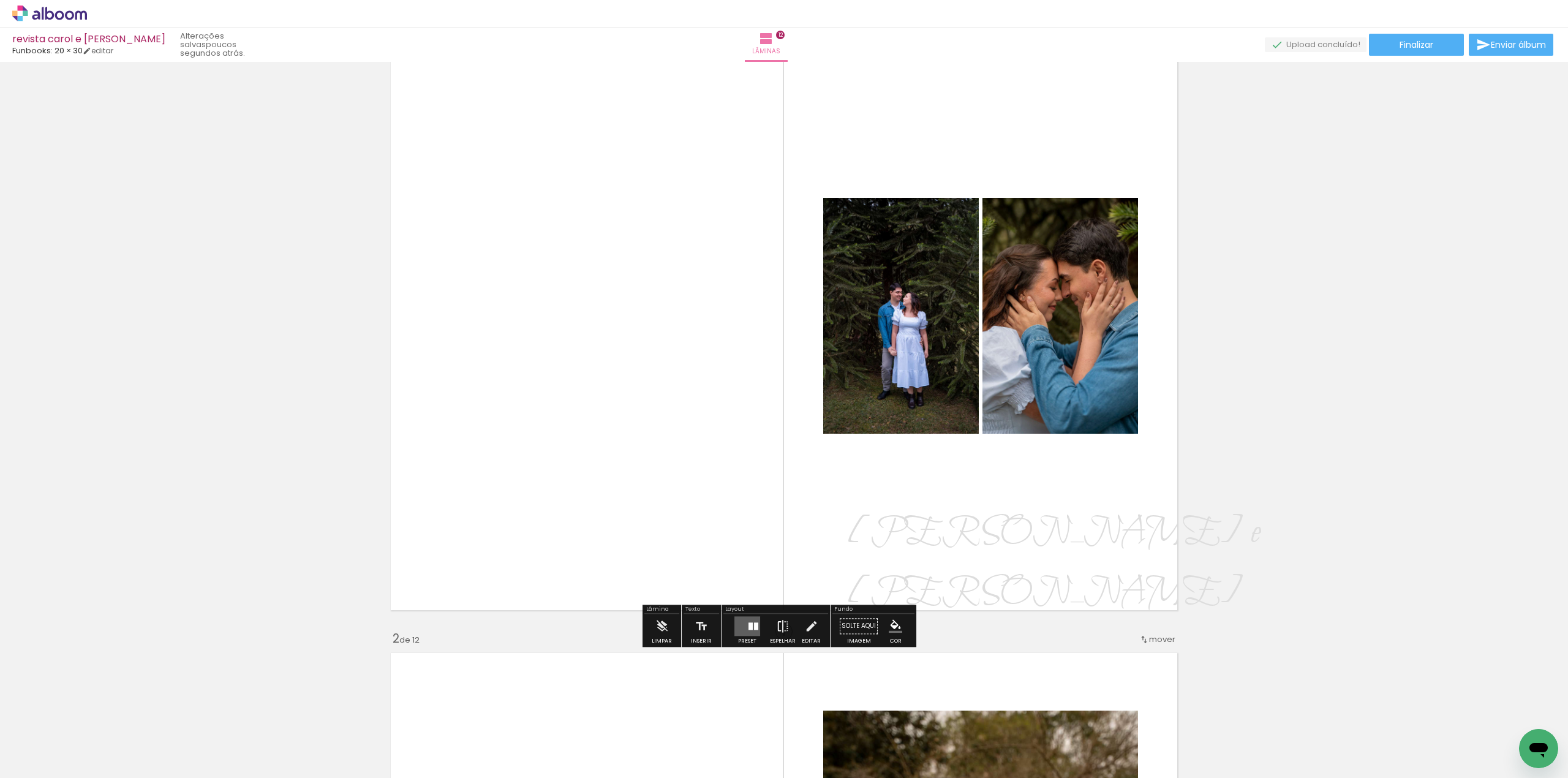
click at [776, 629] on iron-icon at bounding box center [782, 626] width 13 height 25
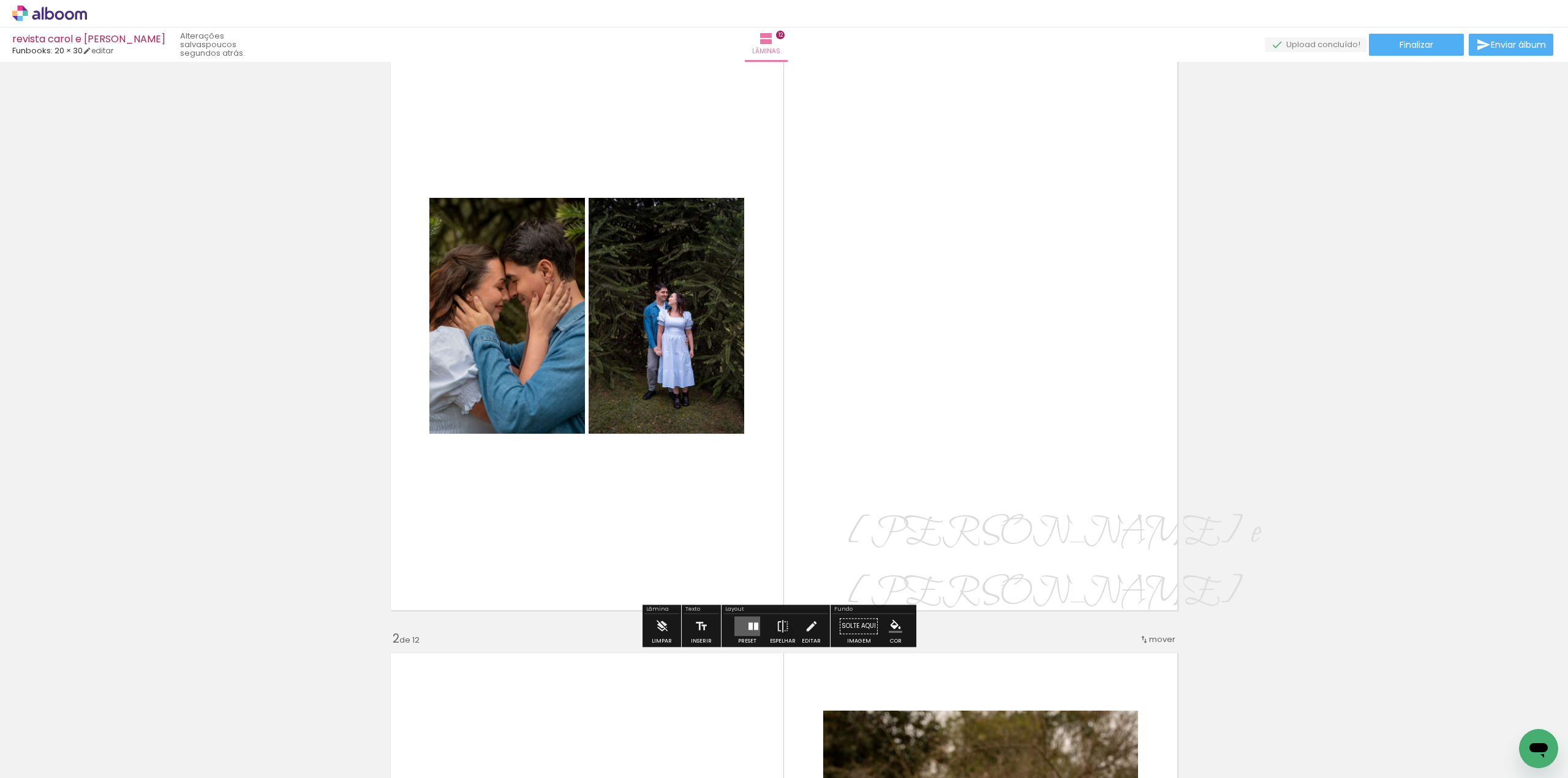
click at [754, 626] on div at bounding box center [756, 626] width 5 height 8
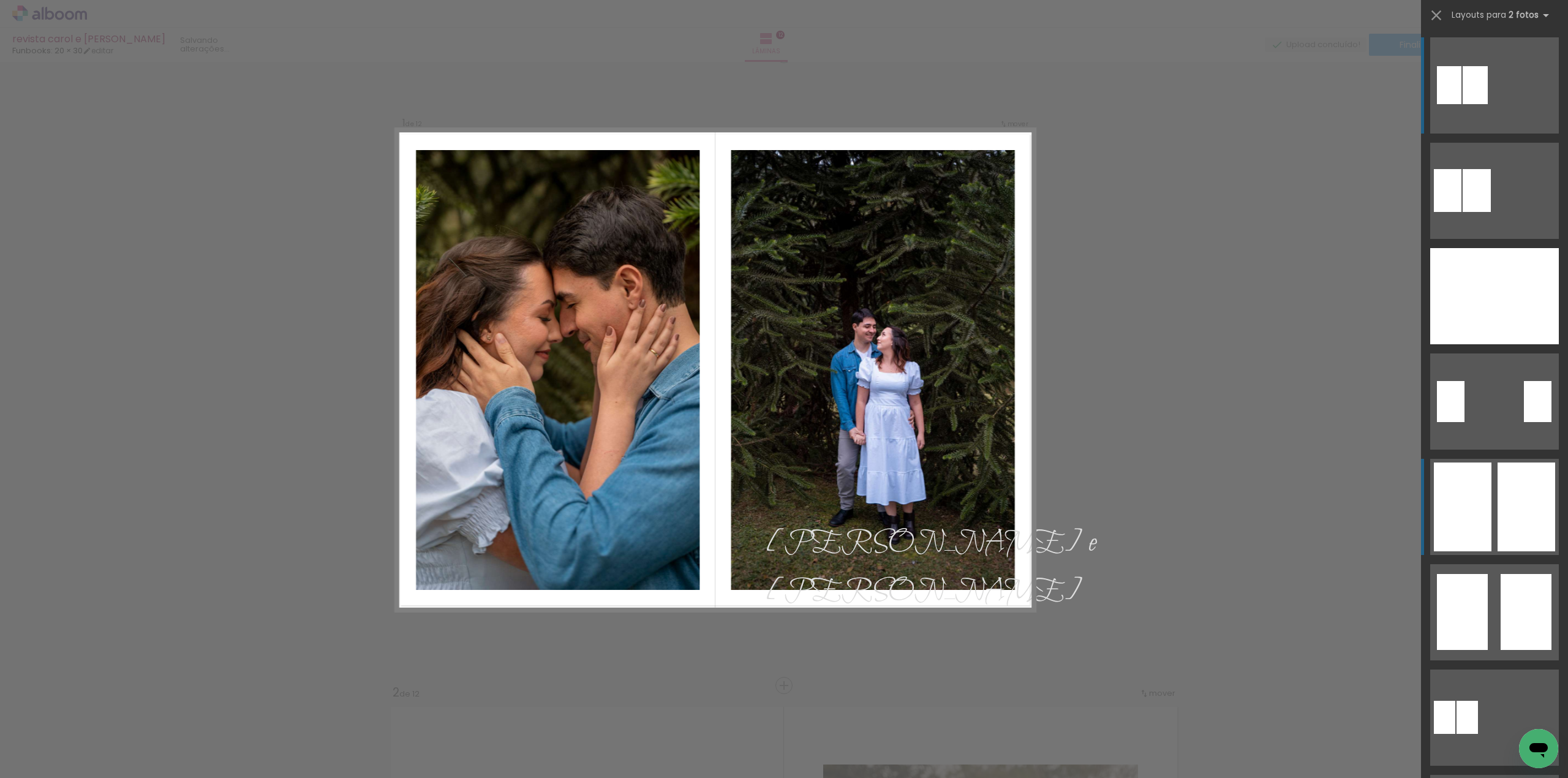
scroll to position [15, 0]
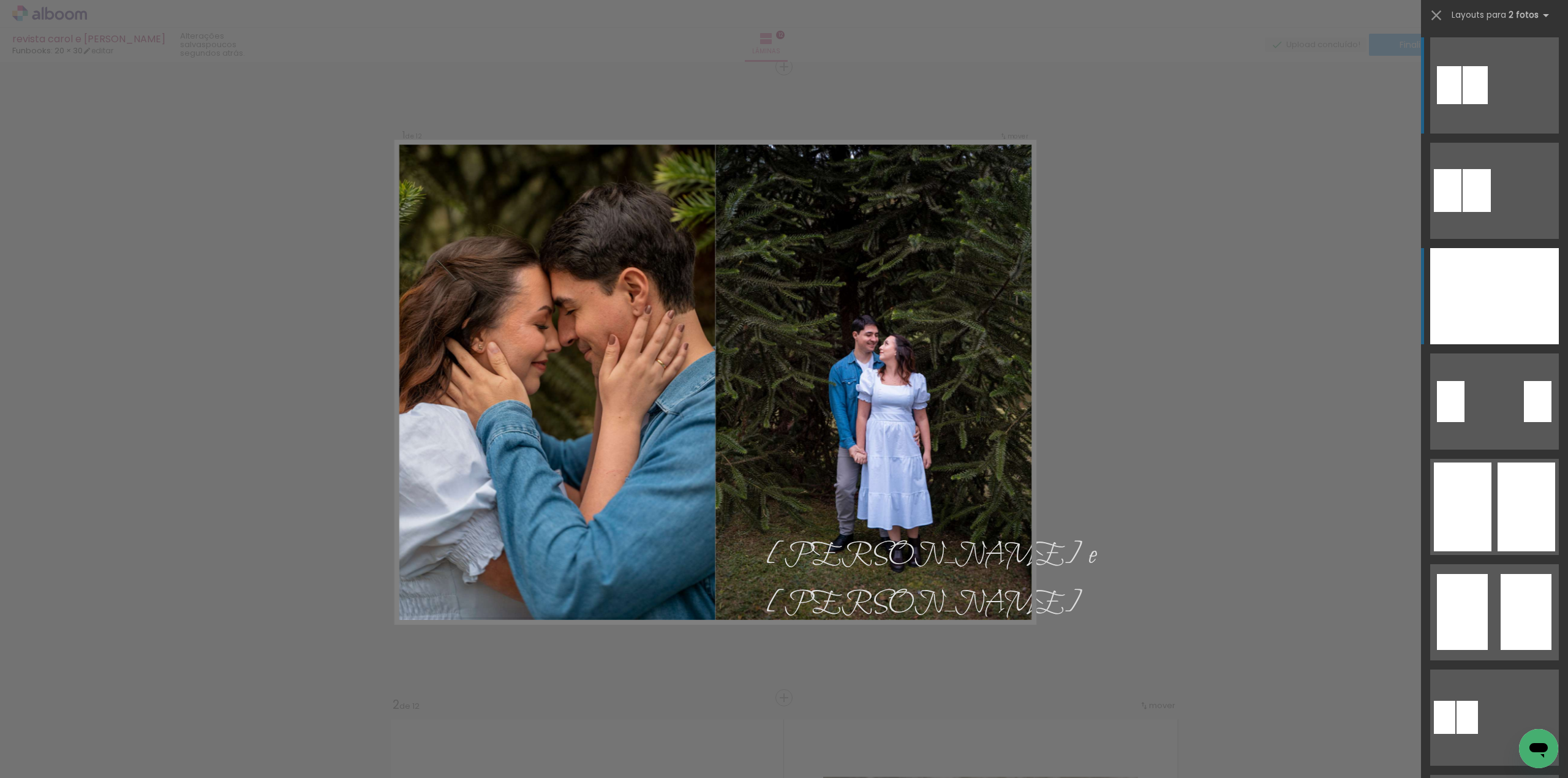
click at [1520, 289] on div at bounding box center [1526, 296] width 64 height 96
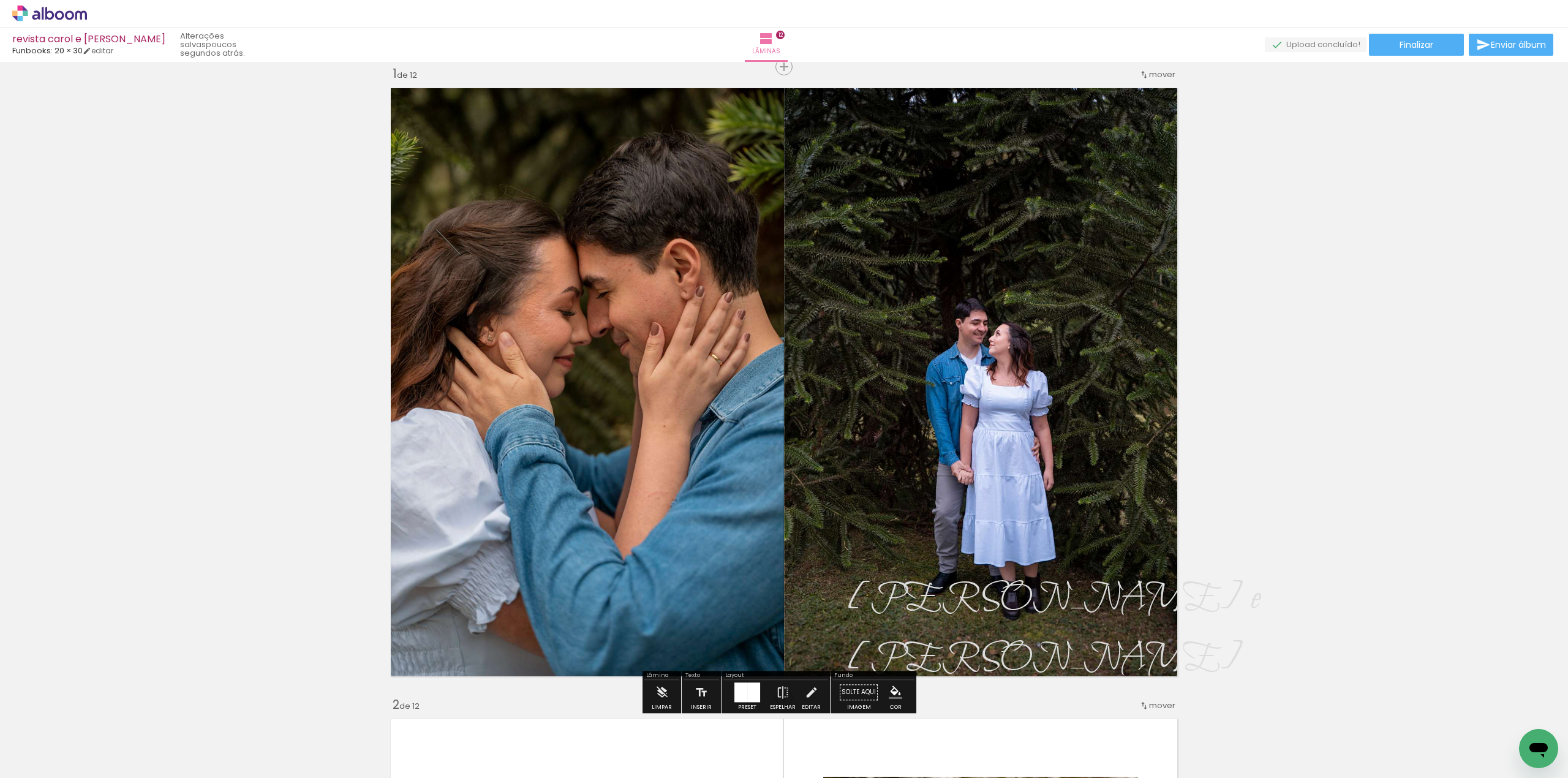
scroll to position [97, 0]
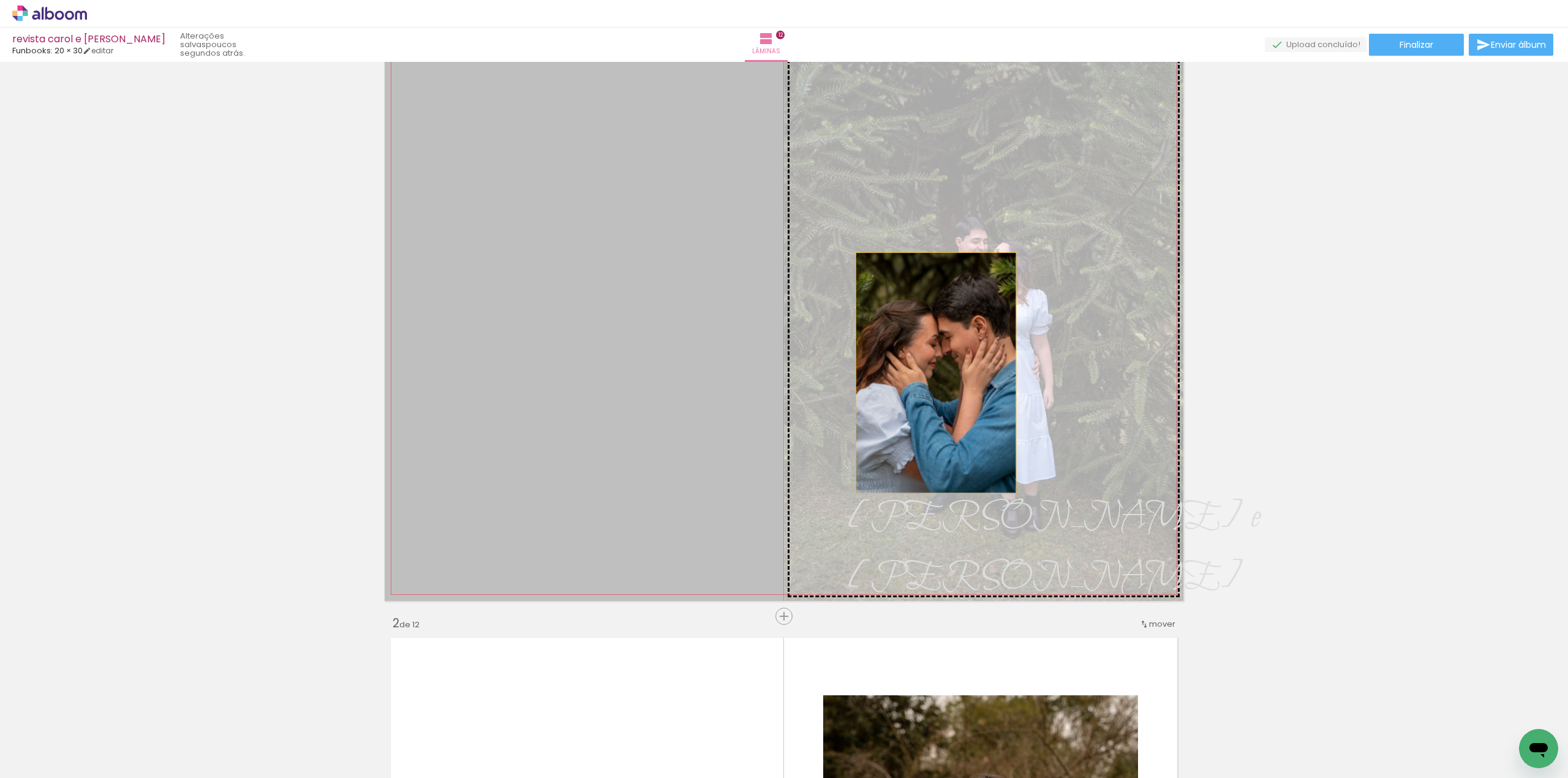
drag, startPoint x: 685, startPoint y: 381, endPoint x: 929, endPoint y: 373, distance: 244.1
click at [0, 0] on slot at bounding box center [0, 0] width 0 height 0
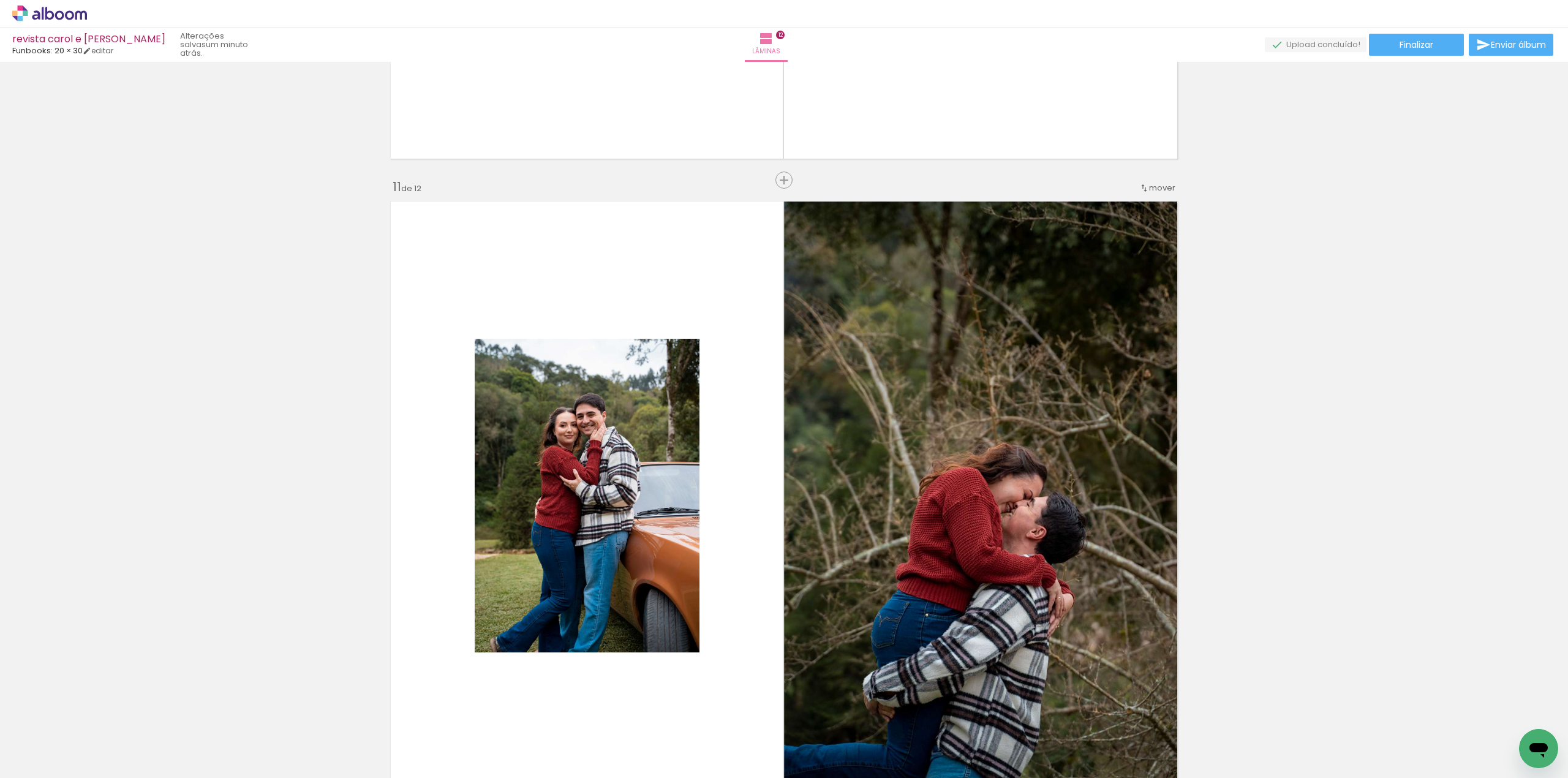
scroll to position [6386, 0]
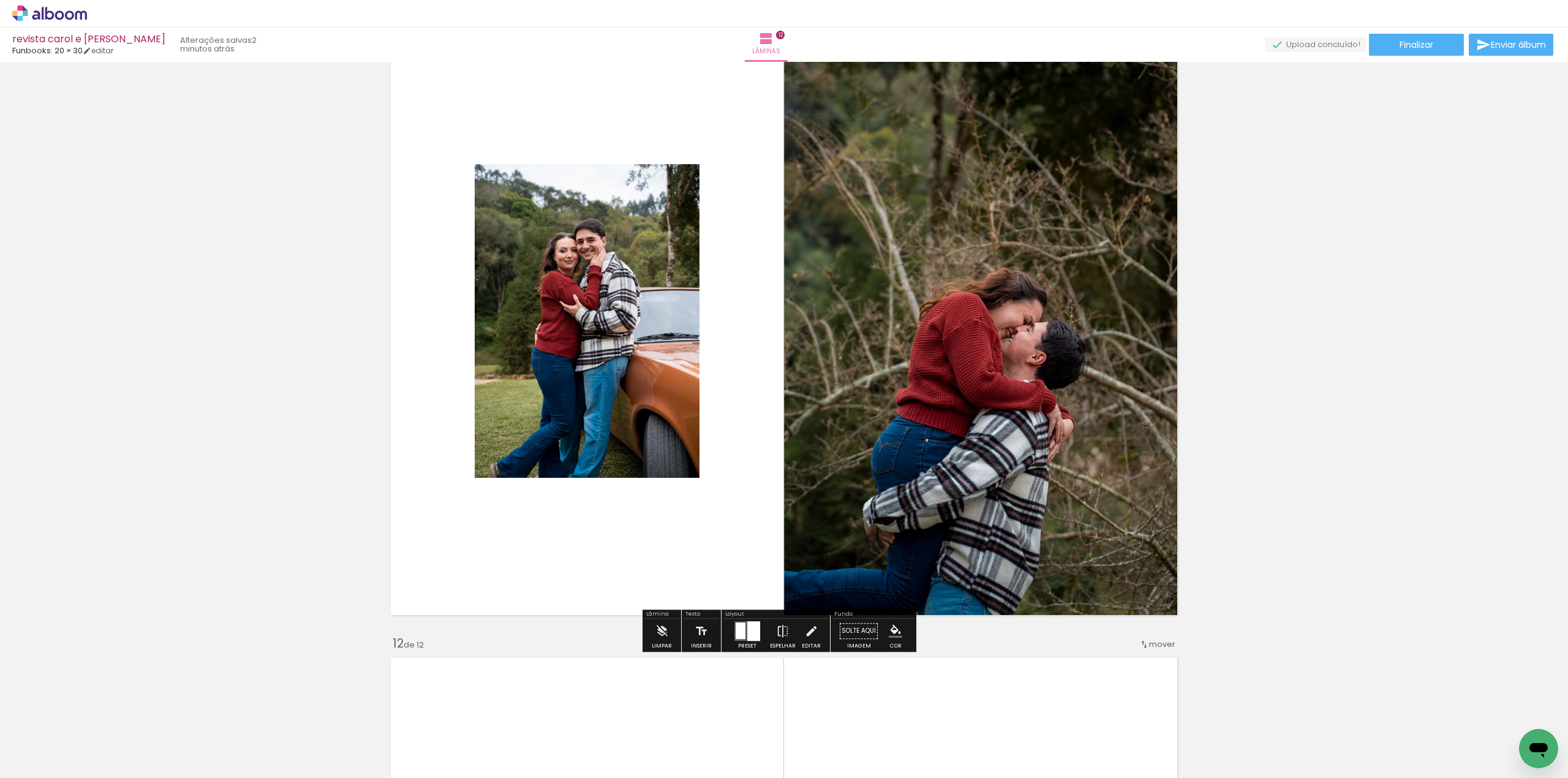
click at [75, 13] on icon at bounding box center [80, 15] width 12 height 9
